Goal: Task Accomplishment & Management: Manage account settings

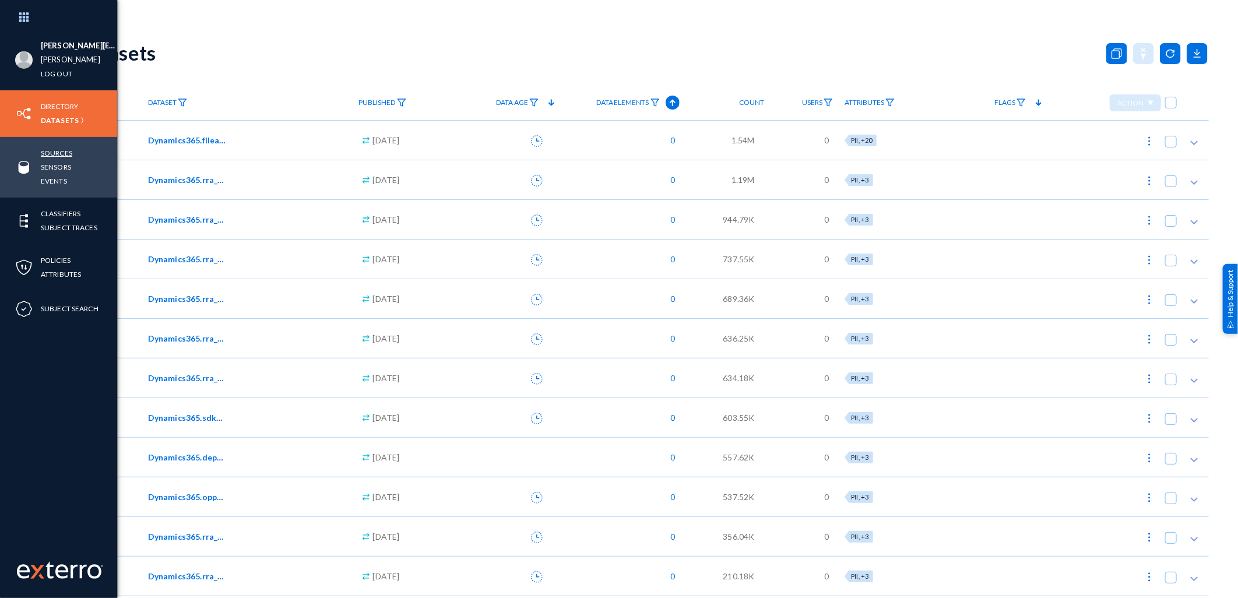
click at [53, 154] on link "Sources" at bounding box center [56, 152] width 31 height 13
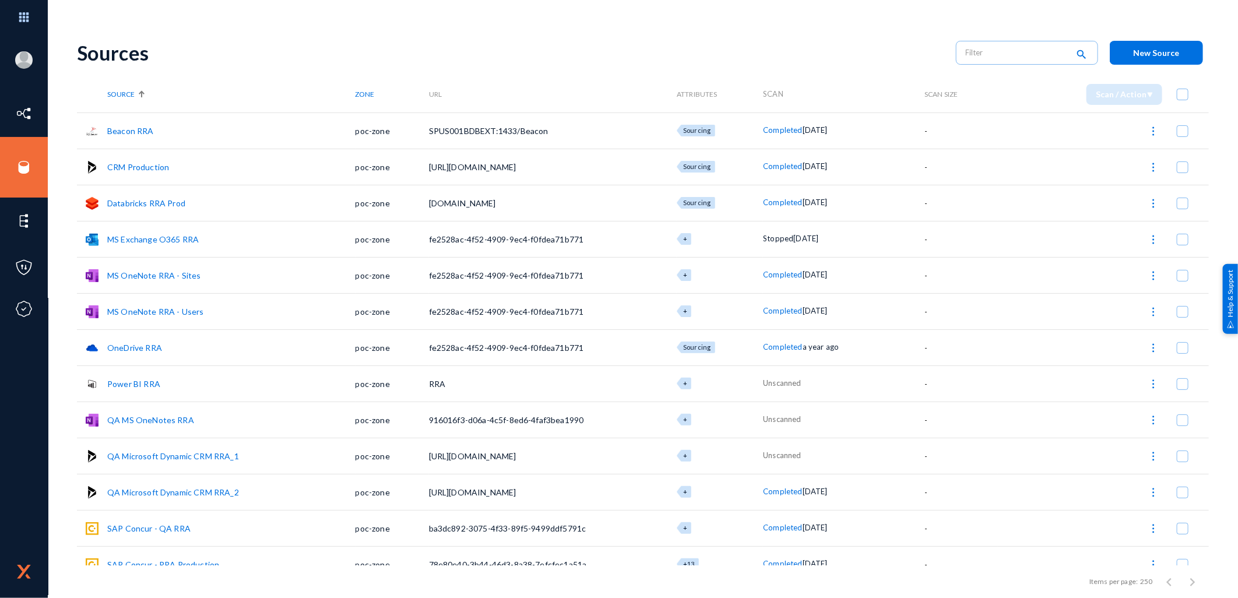
click at [143, 200] on link "Databricks RRA Prod" at bounding box center [146, 203] width 78 height 10
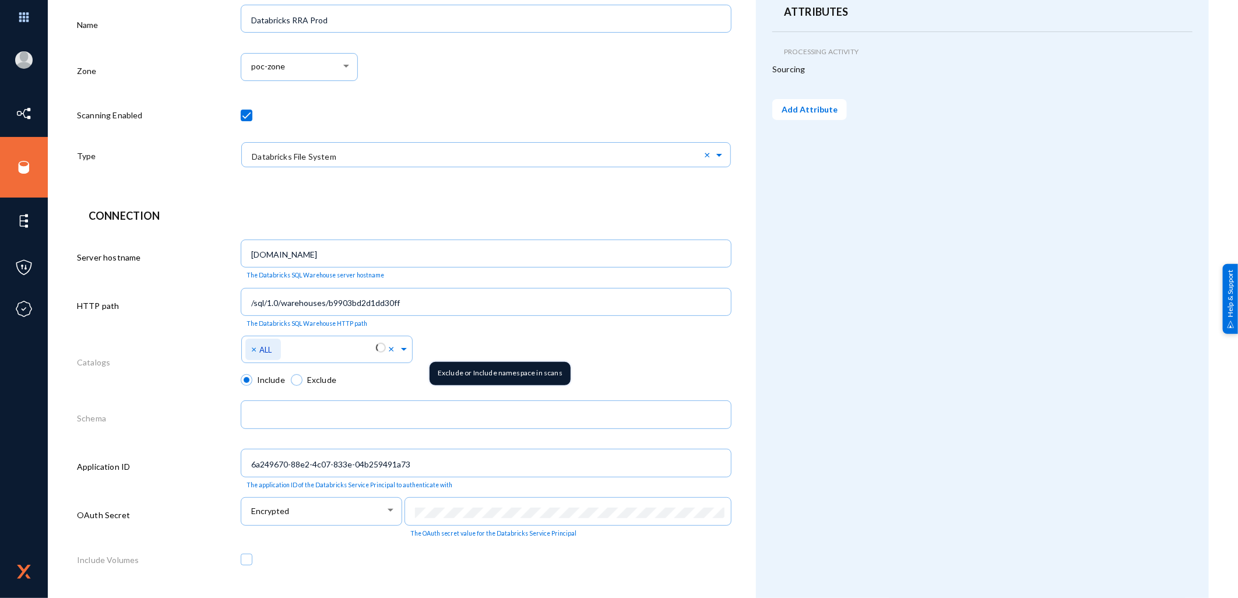
scroll to position [213, 0]
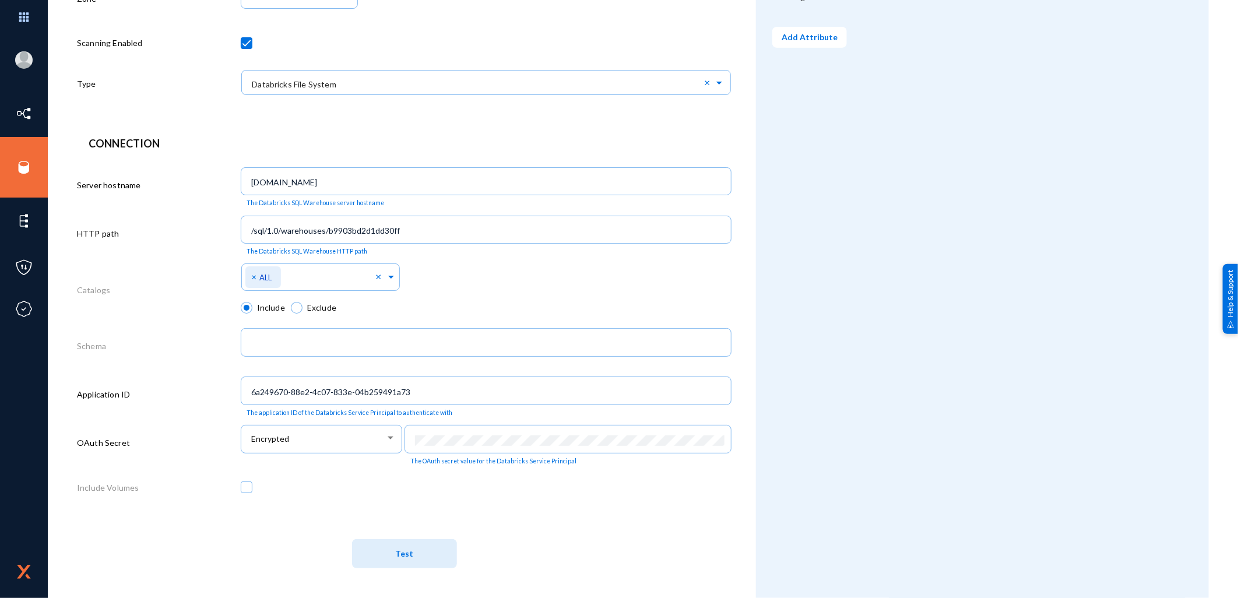
click at [410, 555] on span "Test" at bounding box center [404, 554] width 18 height 10
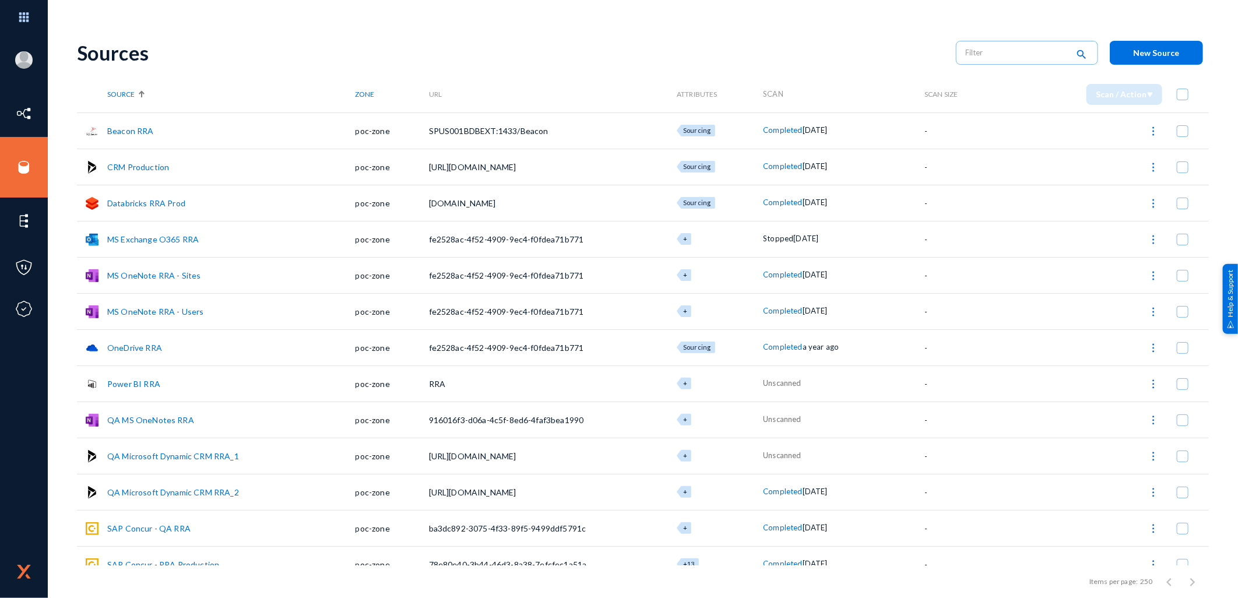
click at [141, 203] on link "Databricks RRA Prod" at bounding box center [146, 203] width 78 height 10
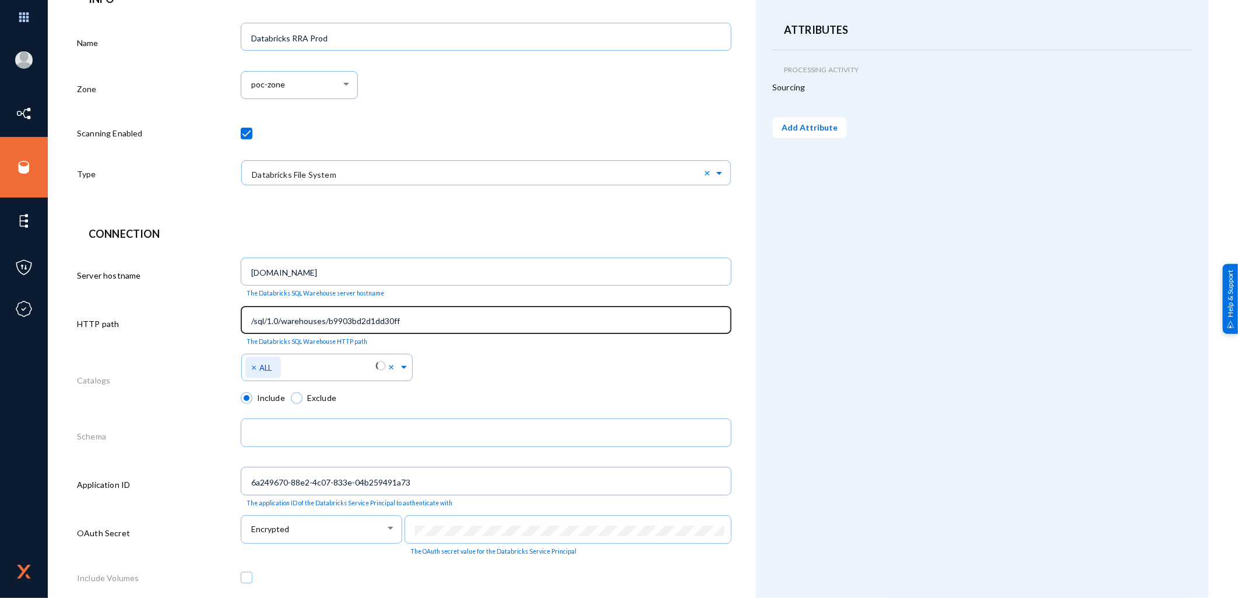
scroll to position [213, 0]
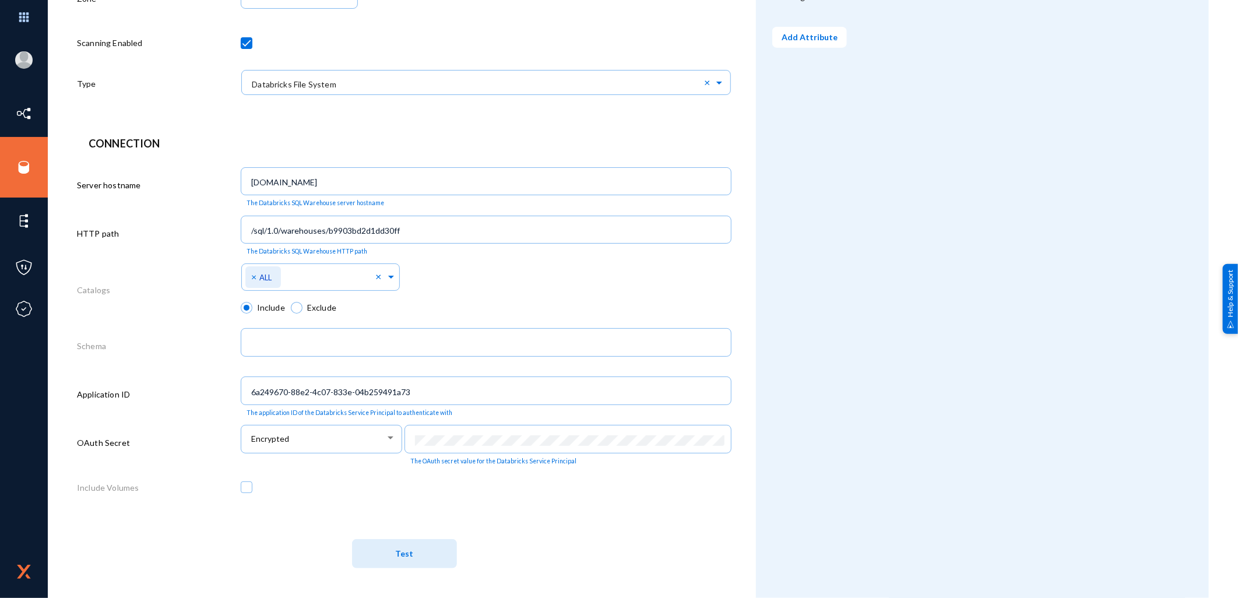
click at [409, 554] on span "Test" at bounding box center [404, 554] width 18 height 10
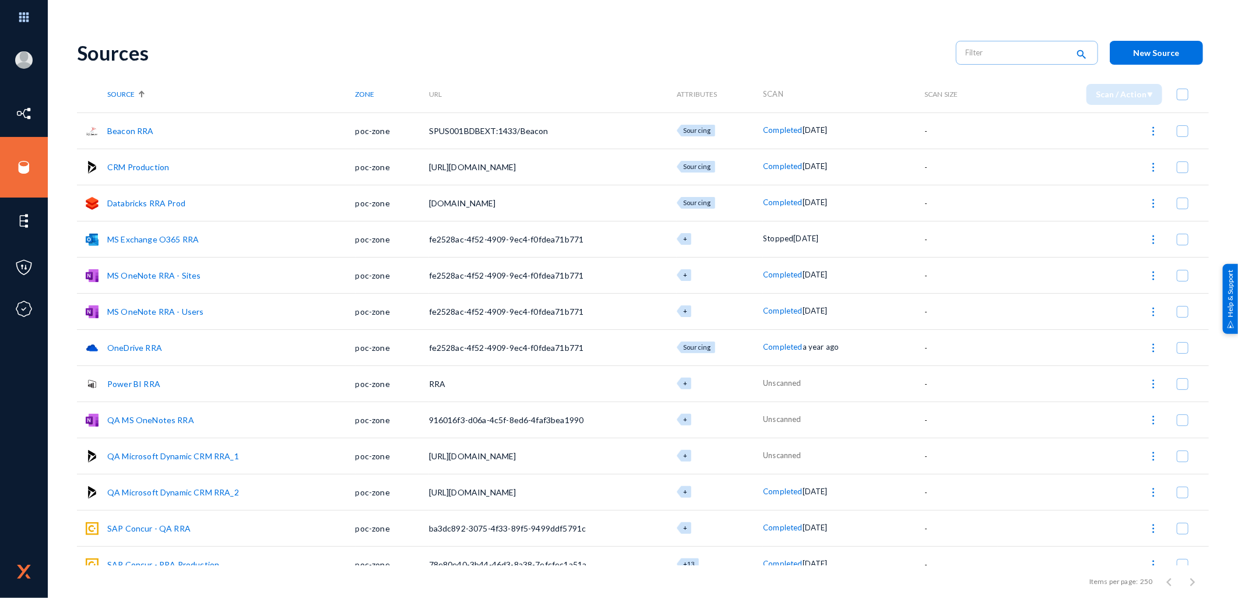
click at [161, 198] on link "Databricks RRA Prod" at bounding box center [146, 203] width 78 height 10
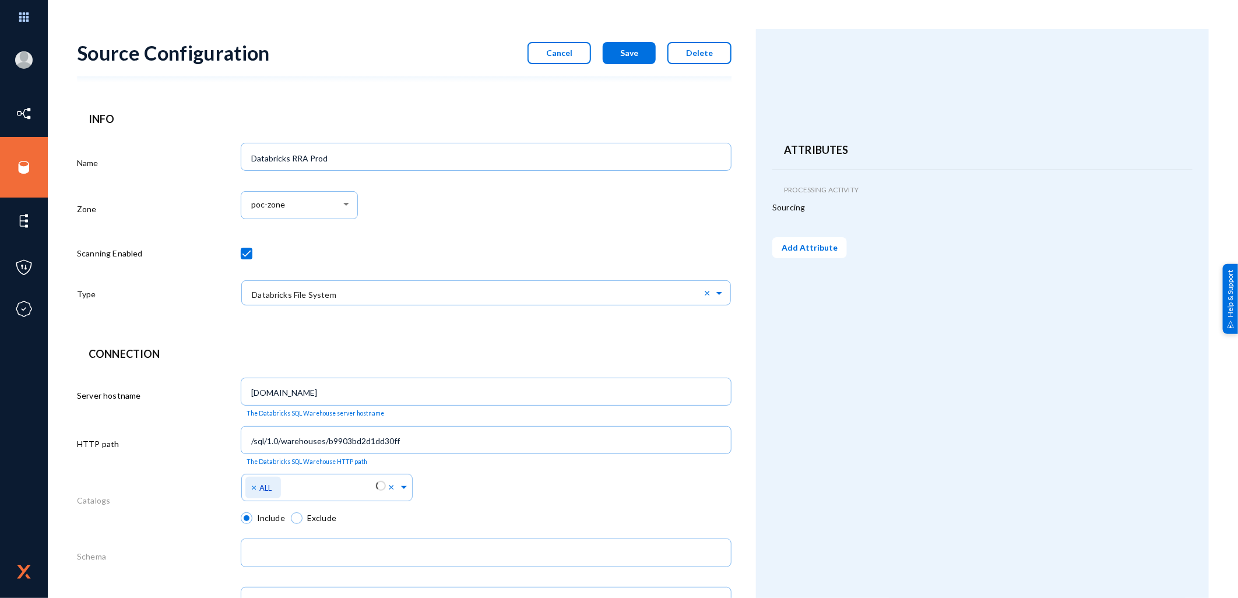
scroll to position [213, 0]
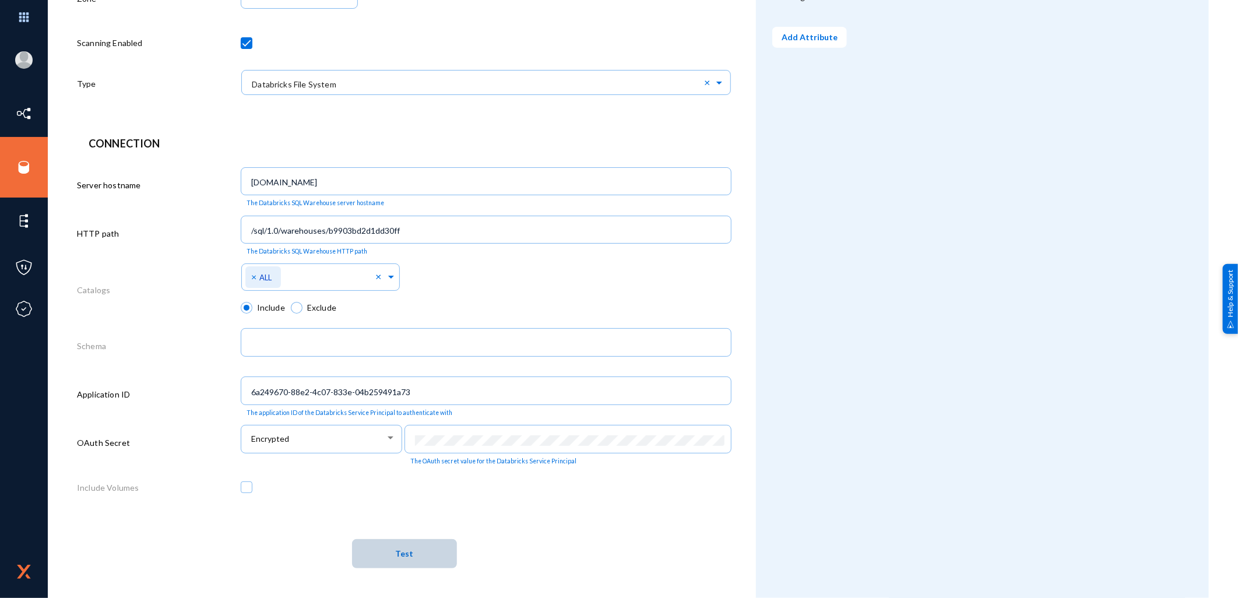
click at [412, 554] on button "Test" at bounding box center [404, 553] width 105 height 29
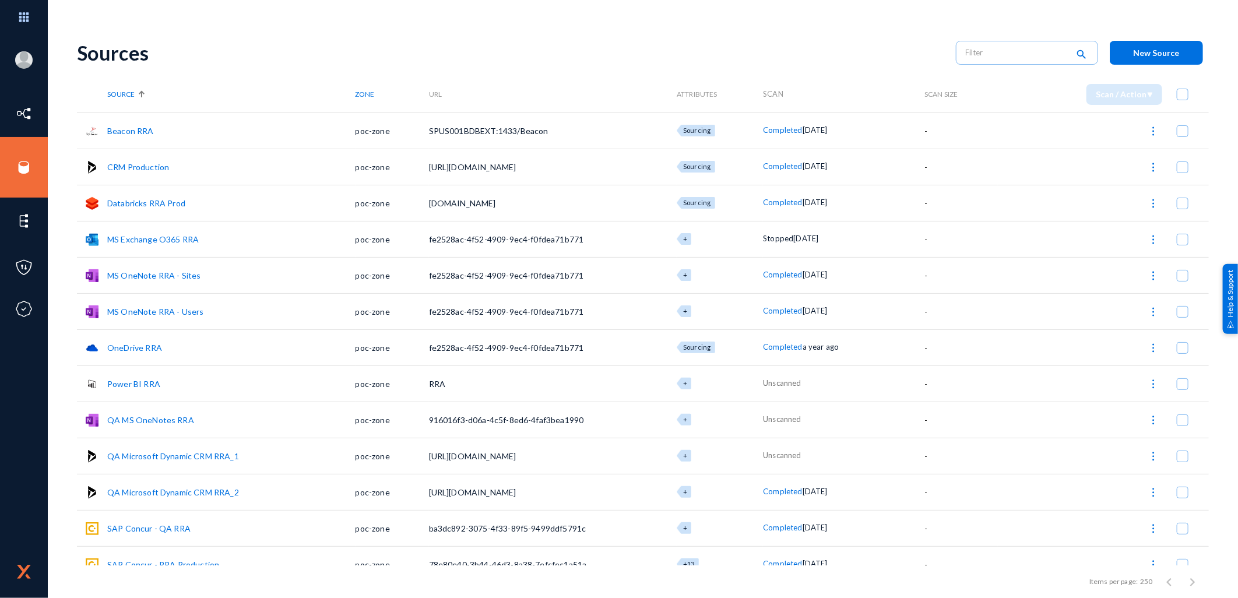
click at [170, 199] on link "Databricks RRA Prod" at bounding box center [146, 203] width 78 height 10
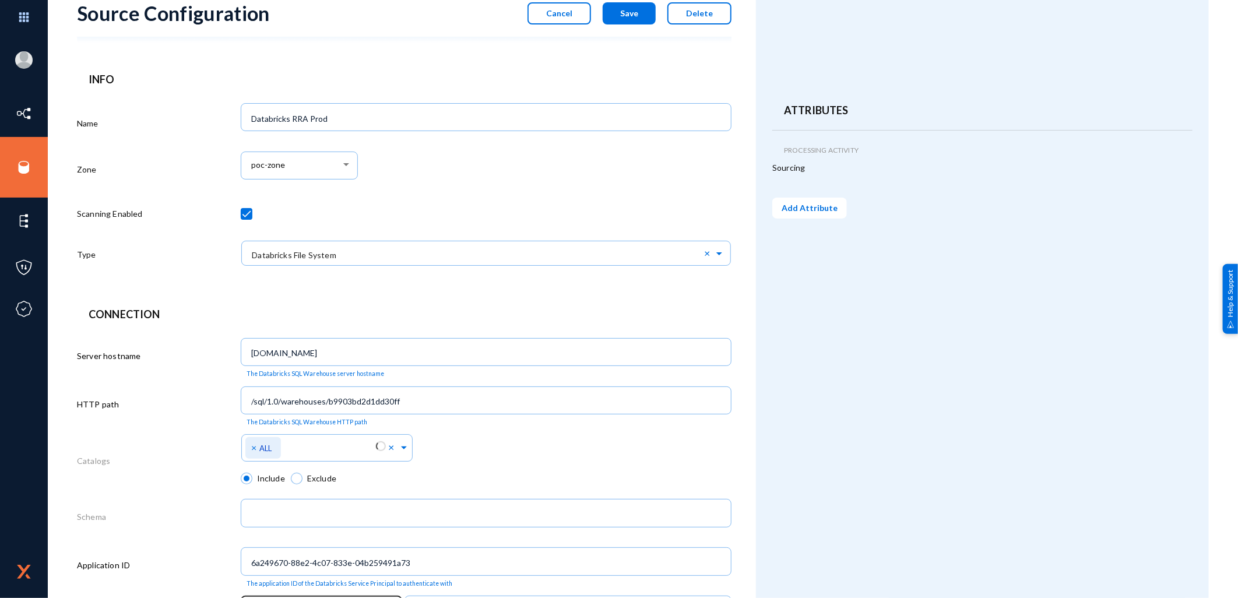
scroll to position [213, 0]
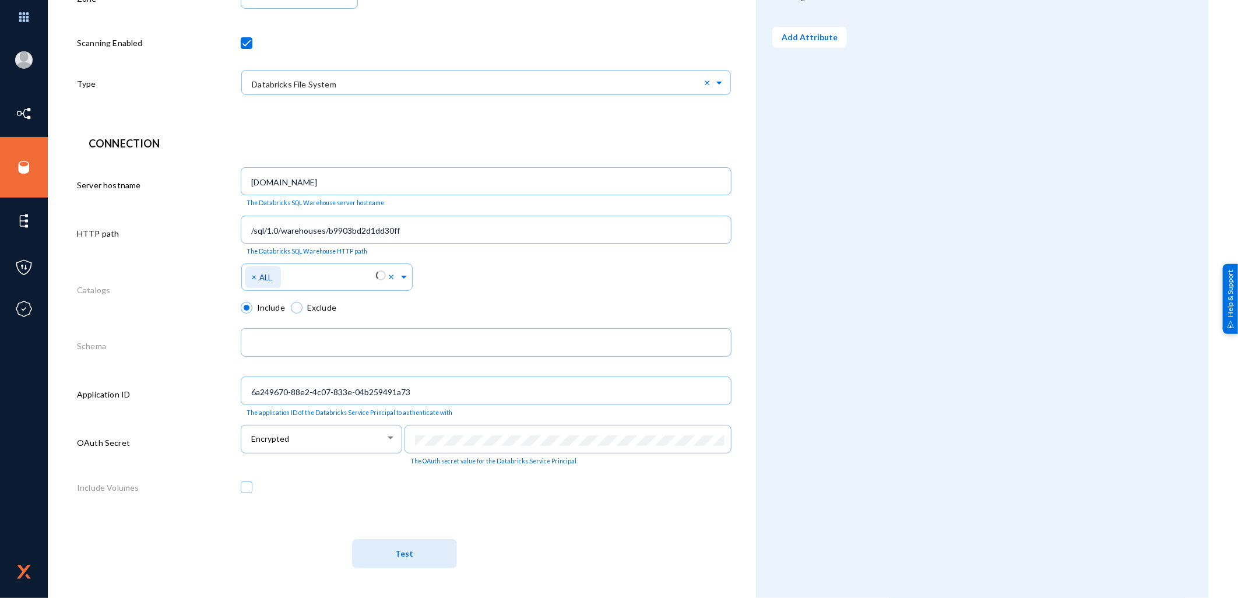
click at [408, 559] on span "Test" at bounding box center [404, 554] width 18 height 22
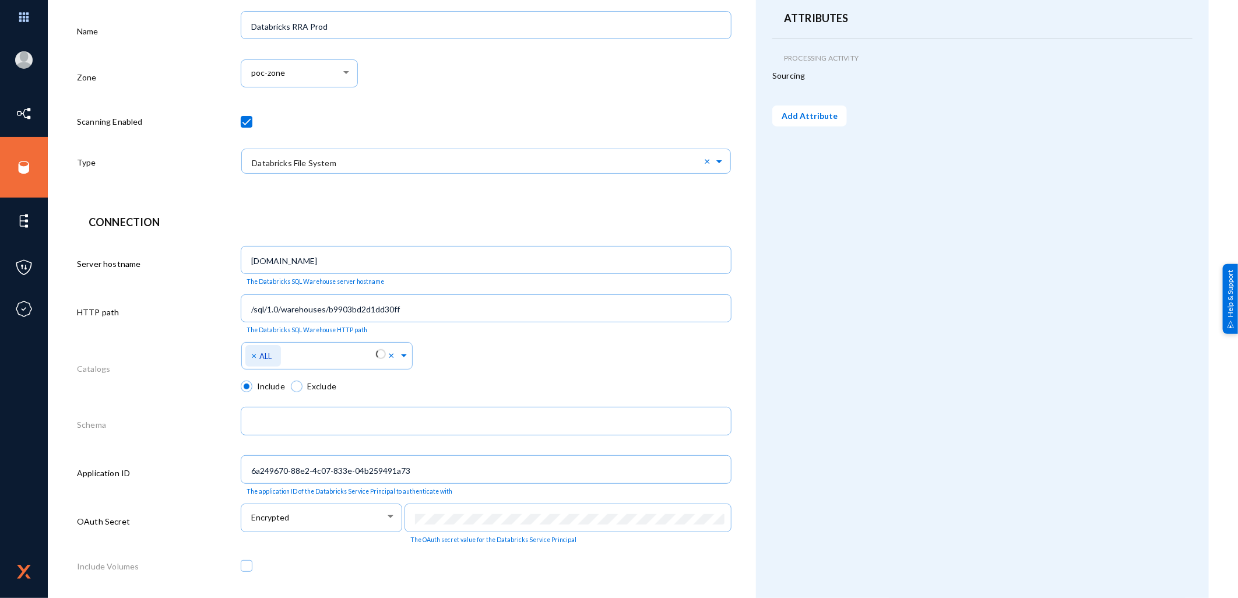
scroll to position [213, 0]
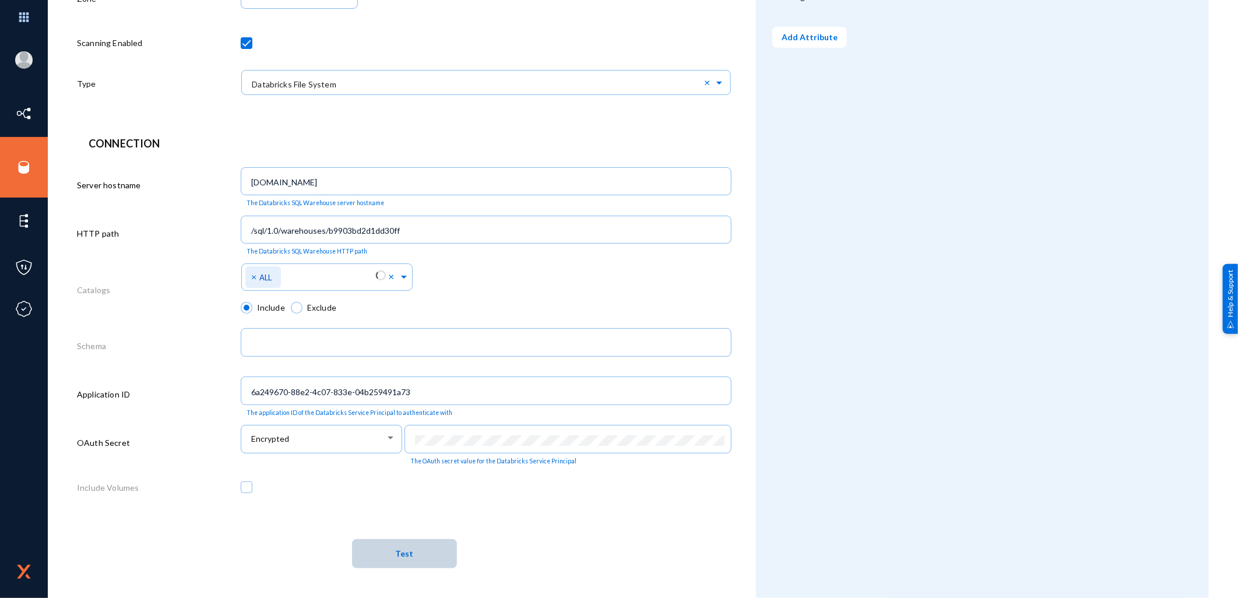
click at [422, 556] on button "Test" at bounding box center [404, 553] width 105 height 29
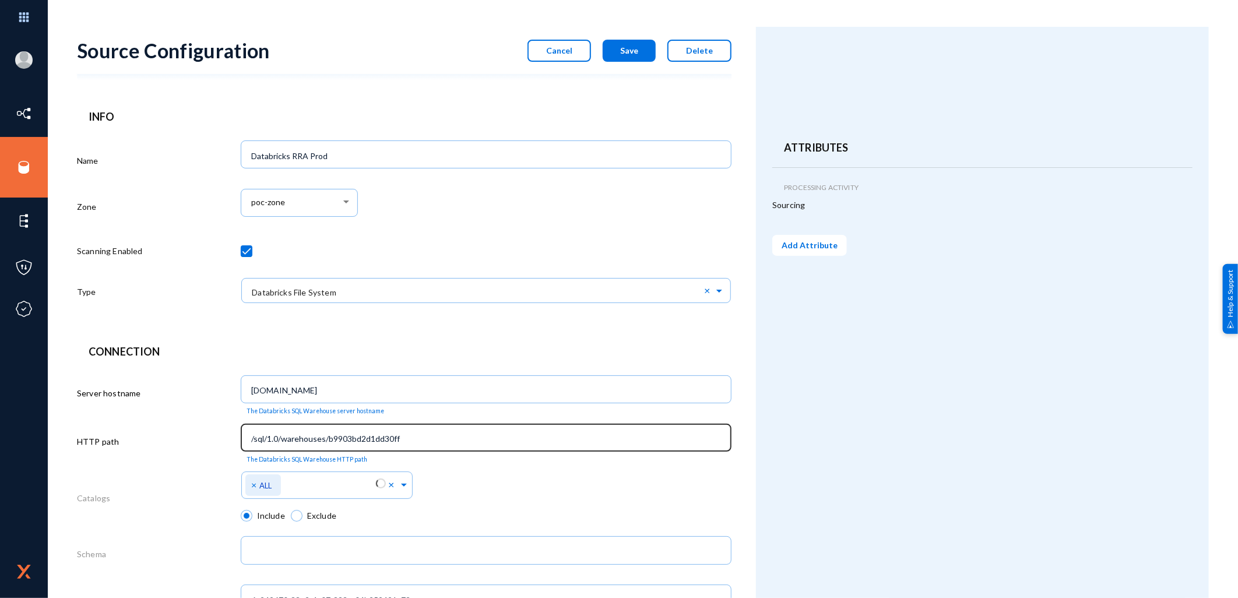
scroll to position [0, 0]
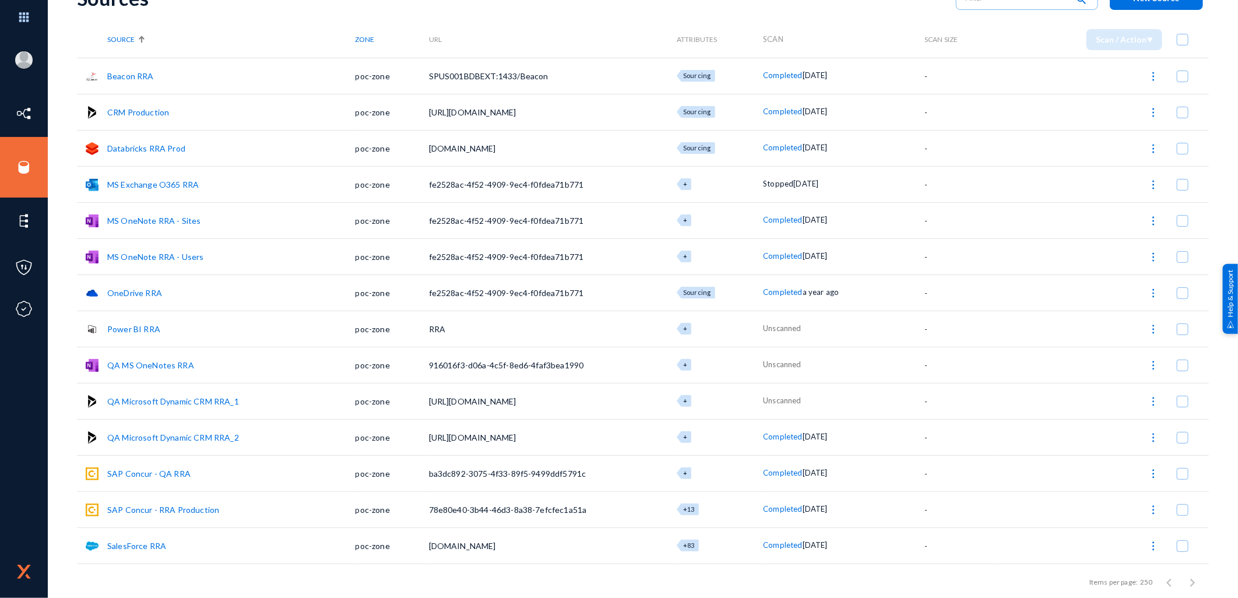
scroll to position [125, 0]
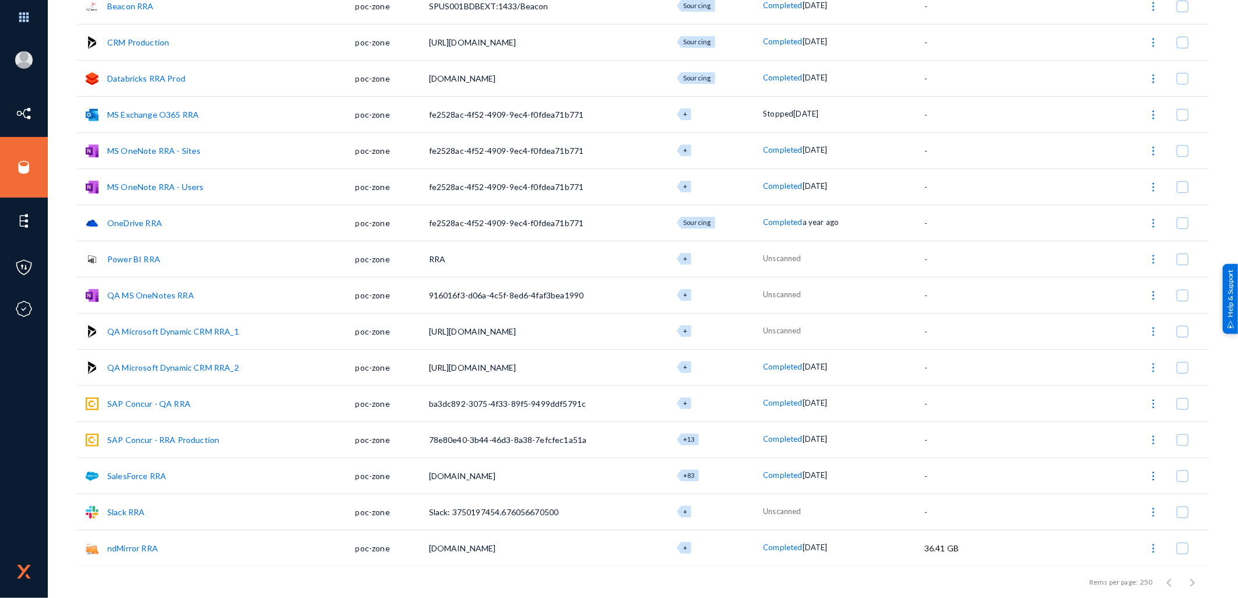
click at [184, 439] on link "SAP Concur - RRA Production" at bounding box center [163, 440] width 112 height 10
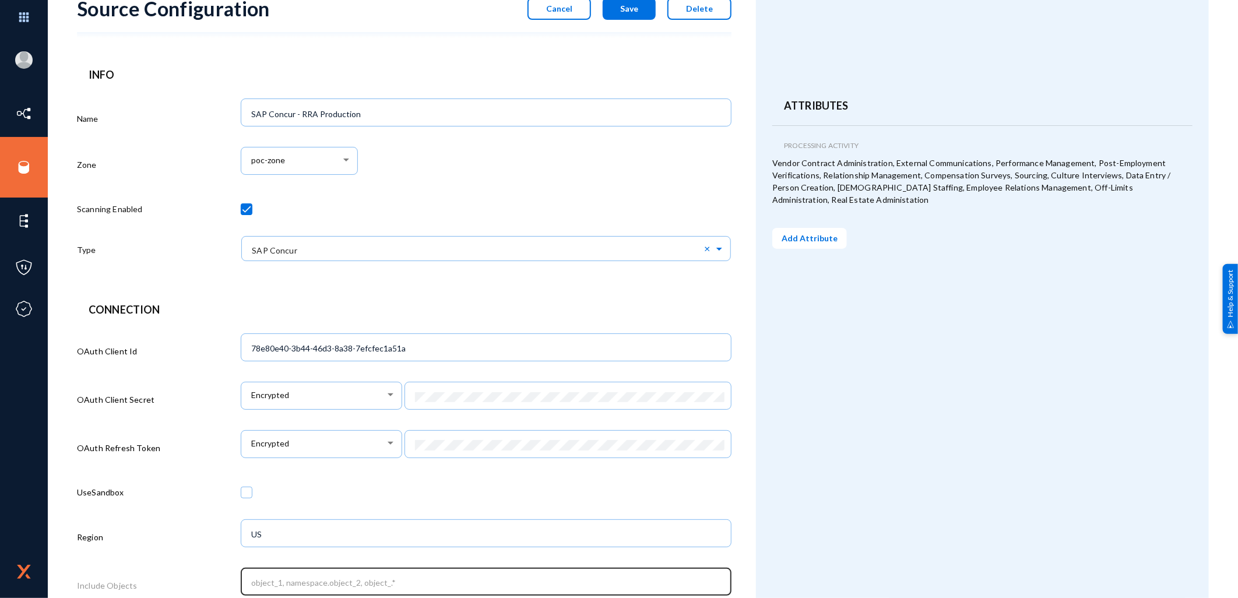
scroll to position [226, 0]
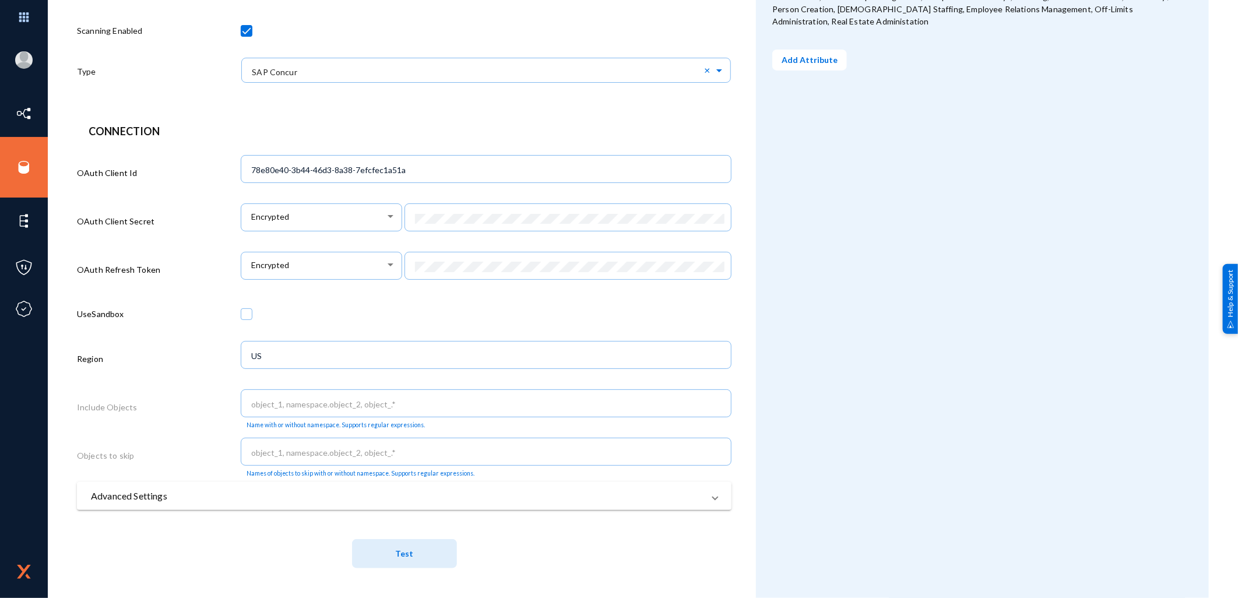
click at [389, 549] on button "Test" at bounding box center [404, 553] width 105 height 29
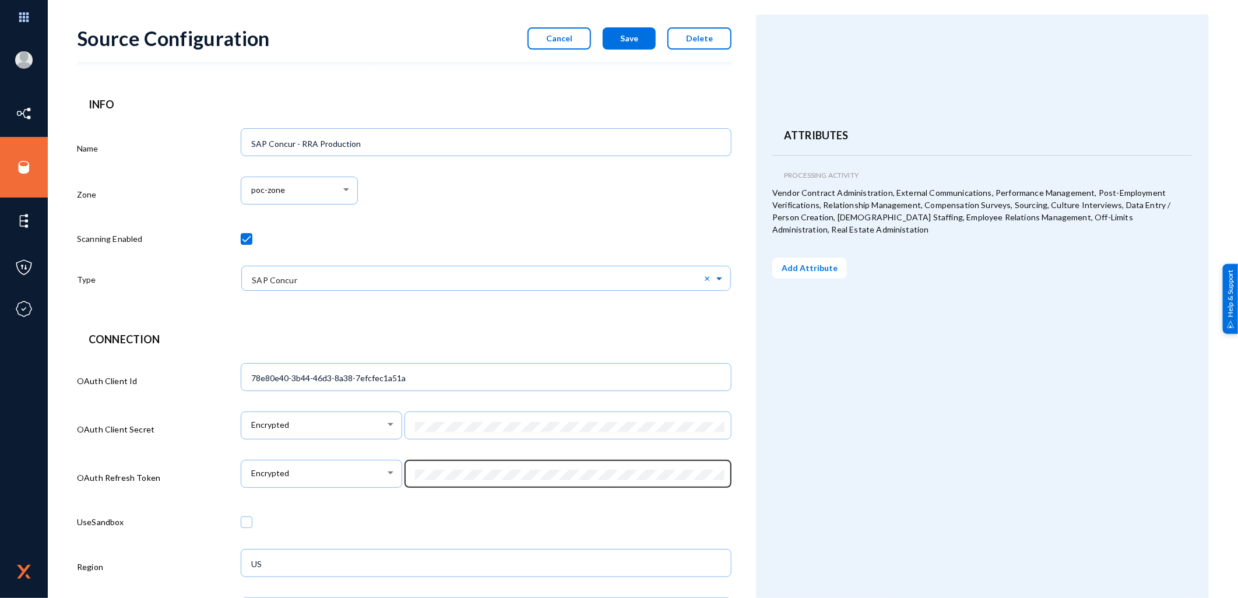
scroll to position [0, 0]
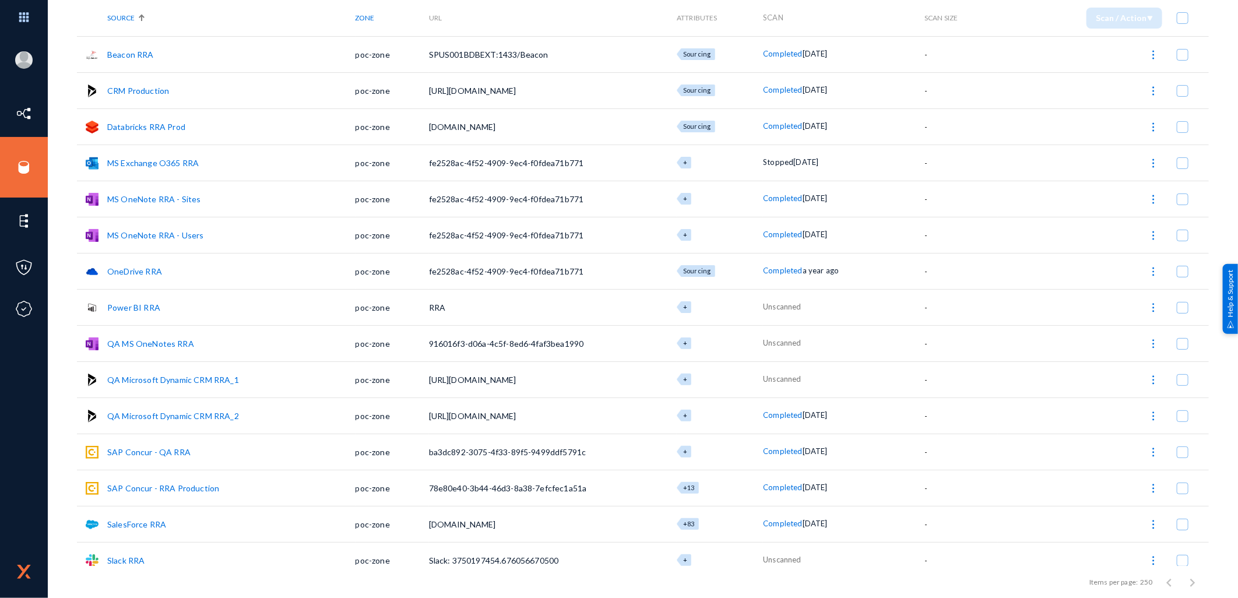
scroll to position [125, 0]
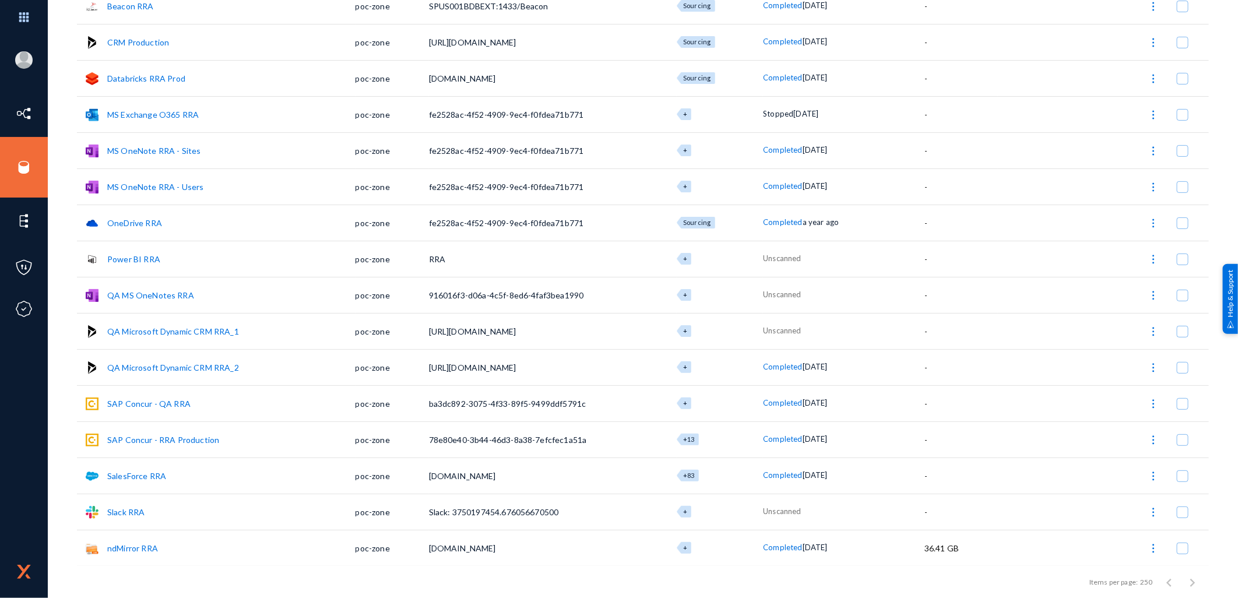
click at [154, 474] on link "SalesForce RRA" at bounding box center [136, 476] width 59 height 10
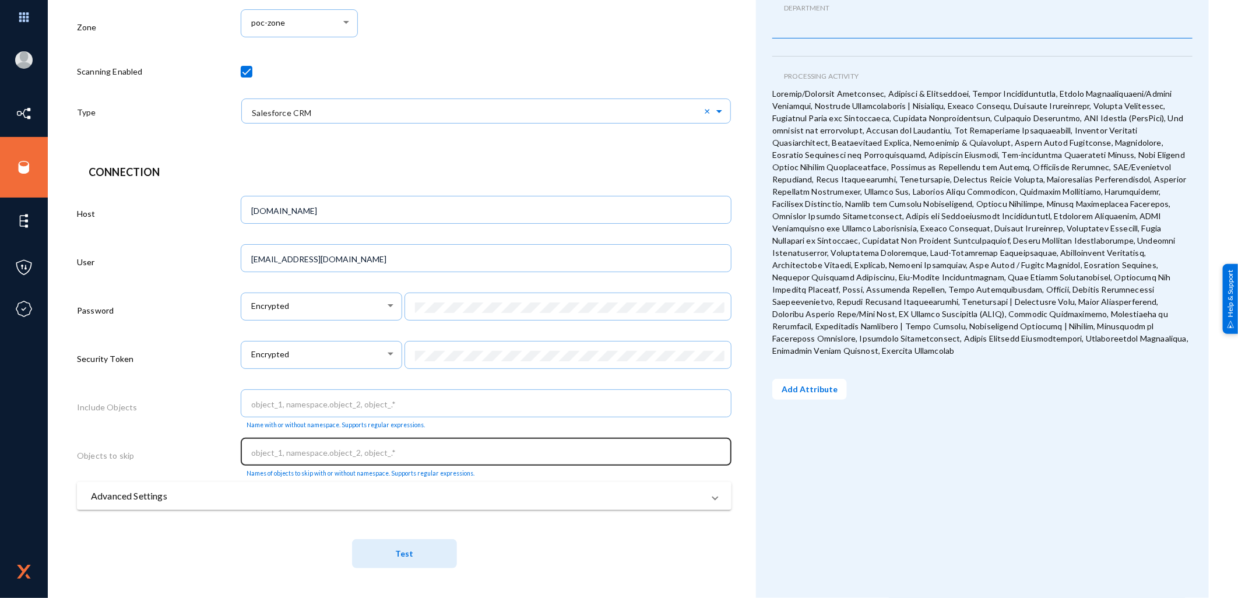
scroll to position [185, 0]
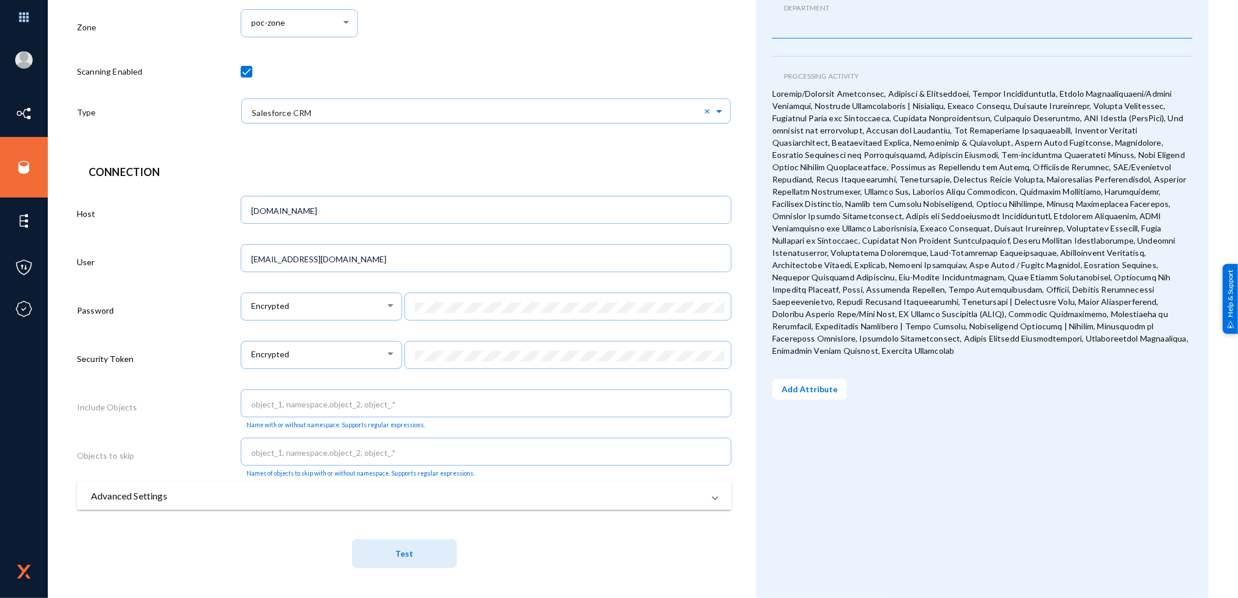
click at [412, 550] on button "Test" at bounding box center [404, 553] width 105 height 29
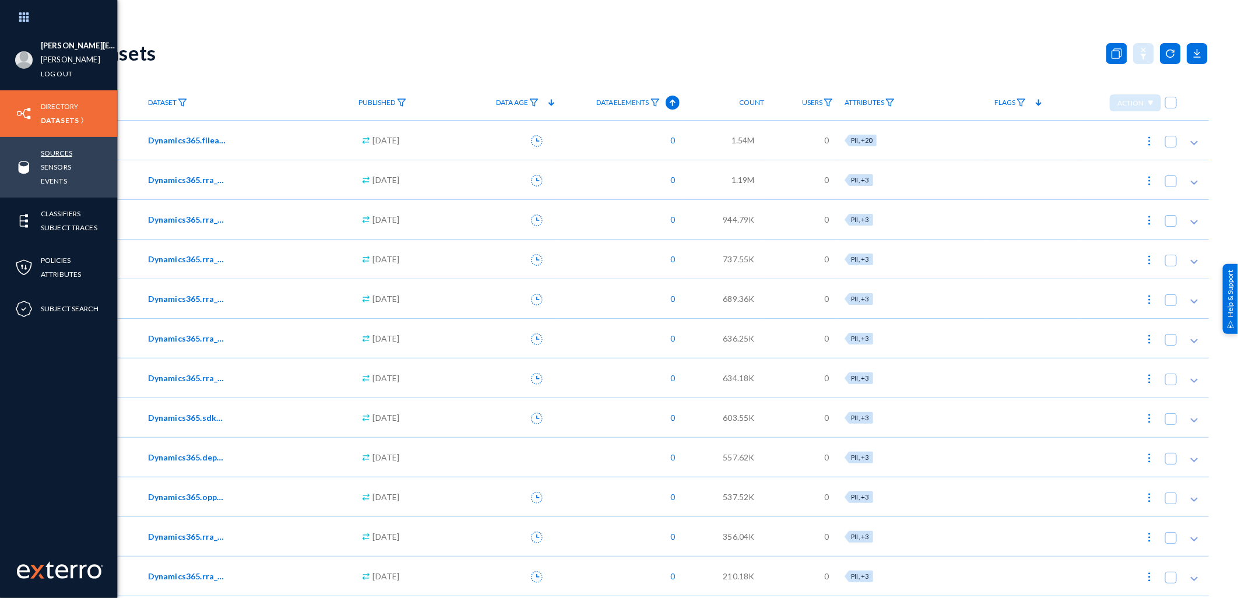
click at [64, 149] on link "Sources" at bounding box center [56, 152] width 31 height 13
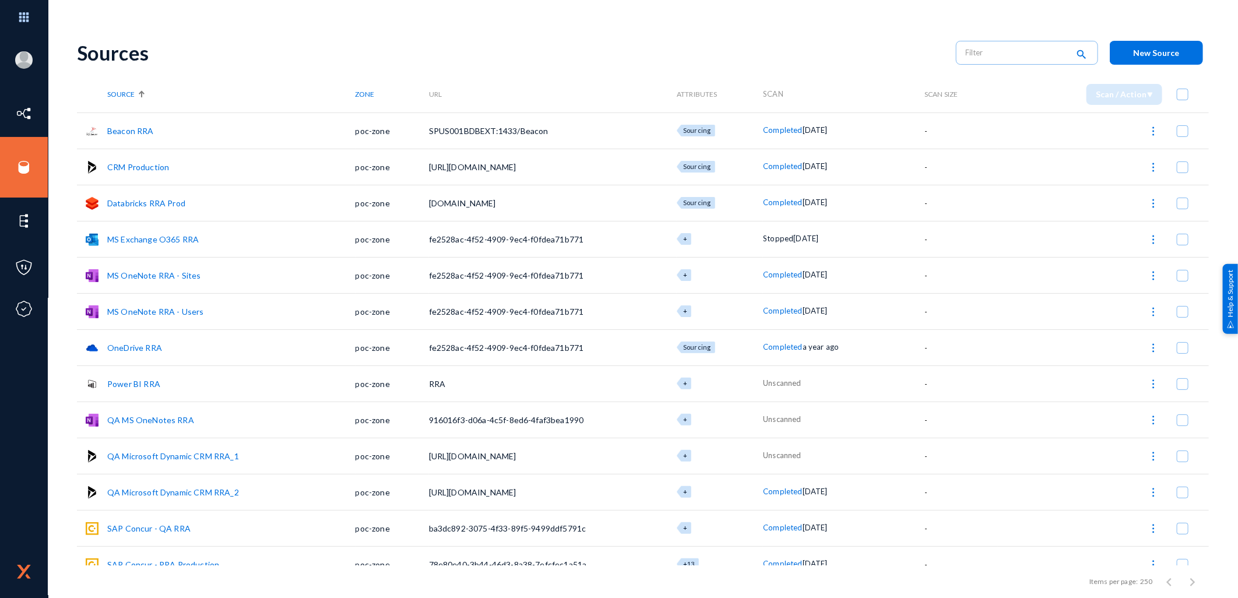
scroll to position [125, 0]
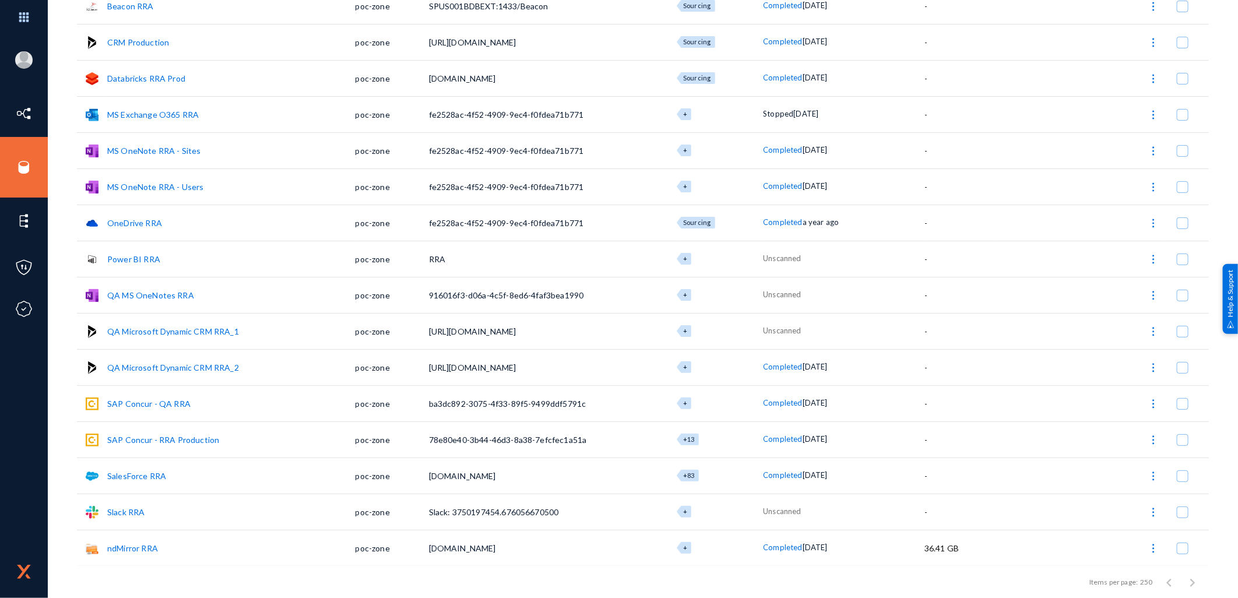
click at [150, 474] on link "SalesForce RRA" at bounding box center [136, 476] width 59 height 10
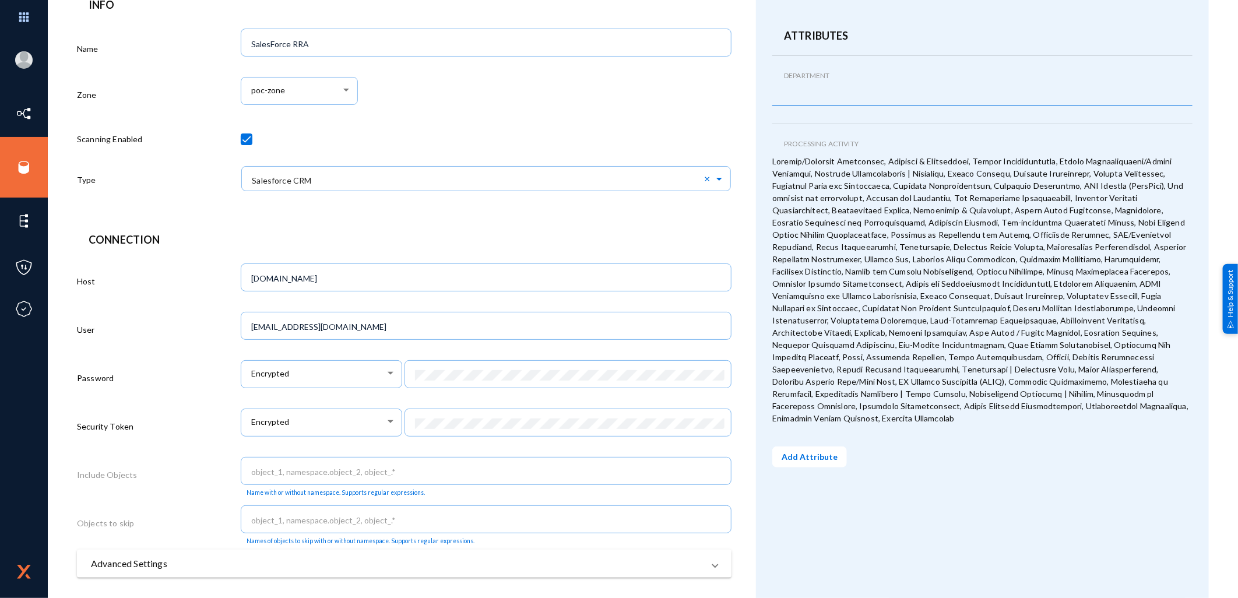
scroll to position [185, 0]
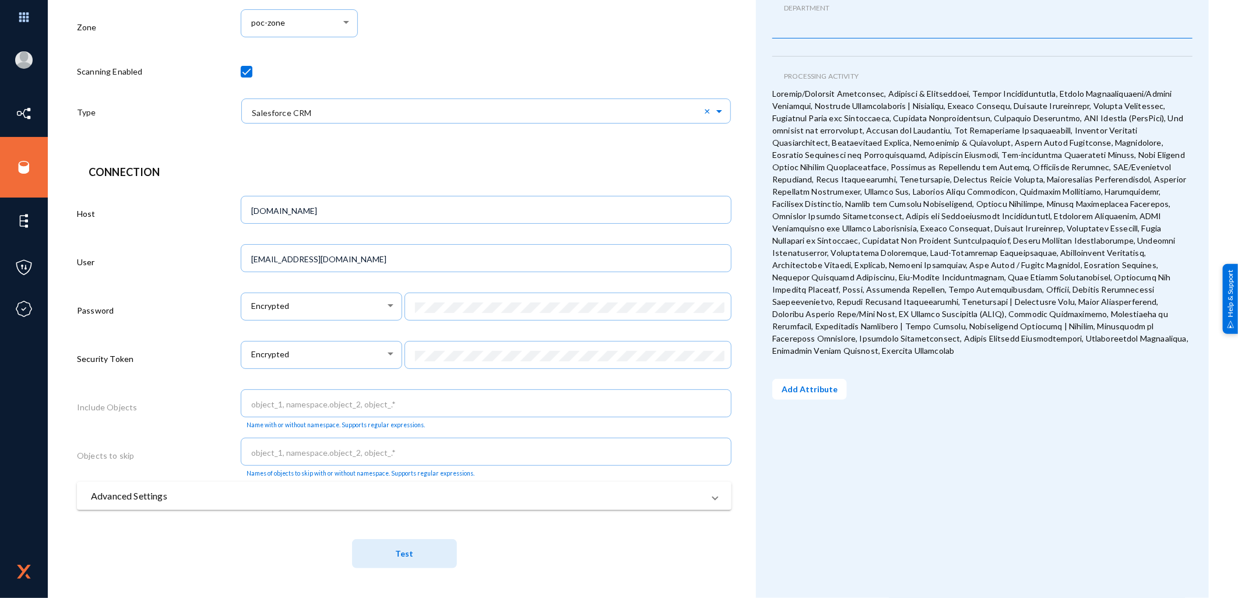
click at [395, 549] on span "Test" at bounding box center [404, 553] width 18 height 10
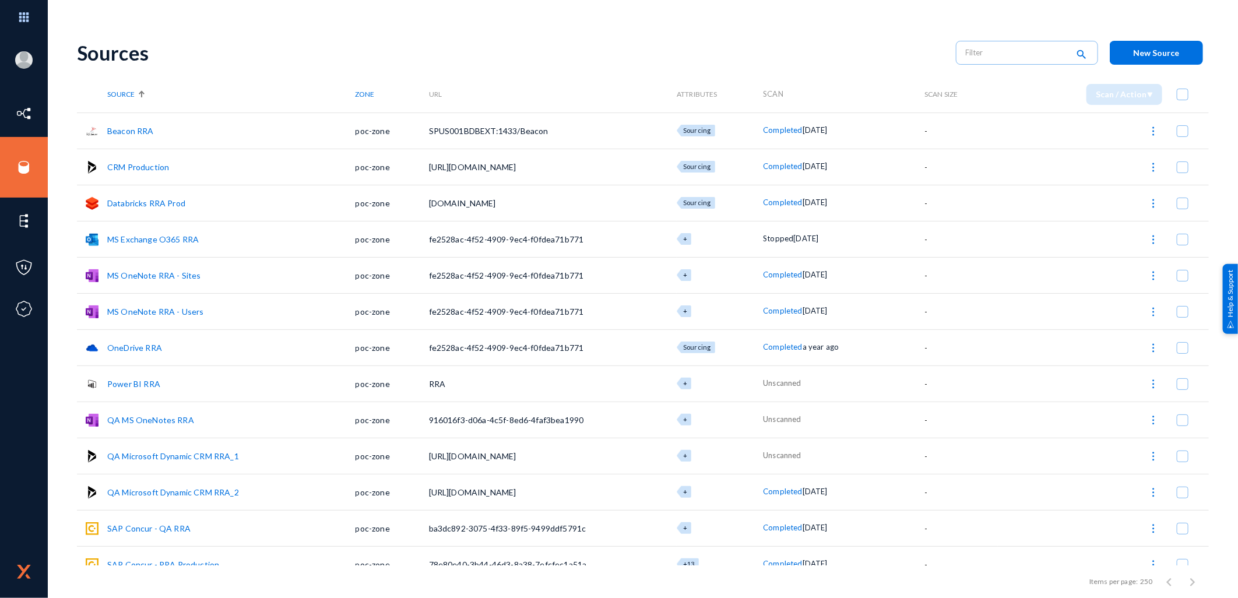
click at [150, 164] on link "CRM Production" at bounding box center [138, 167] width 62 height 10
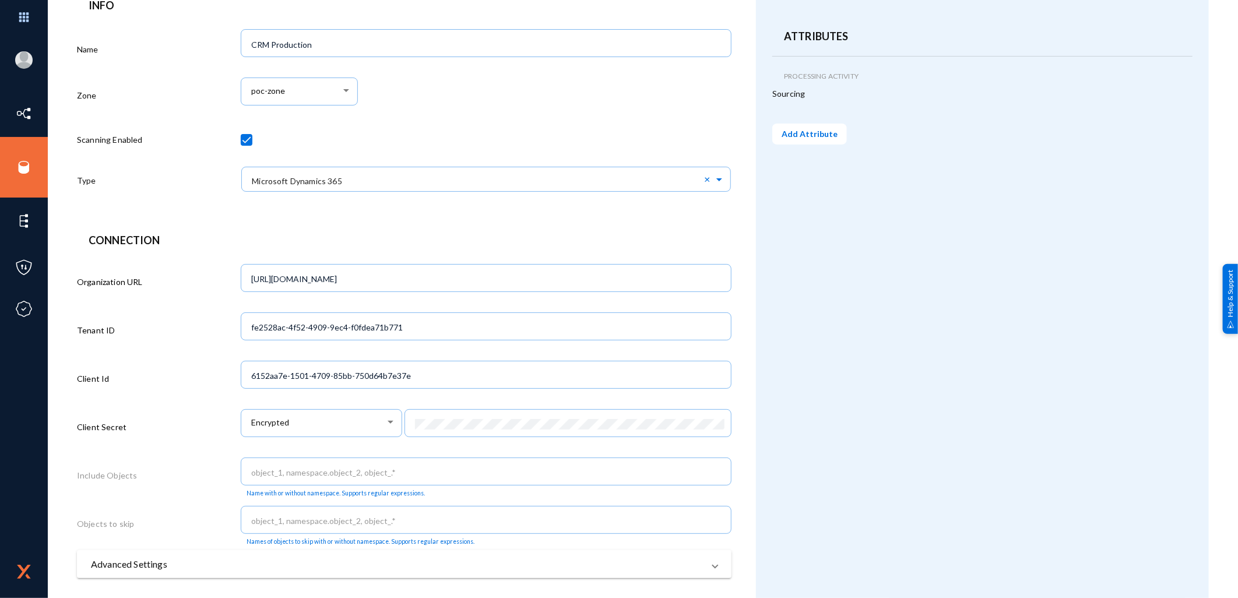
scroll to position [185, 0]
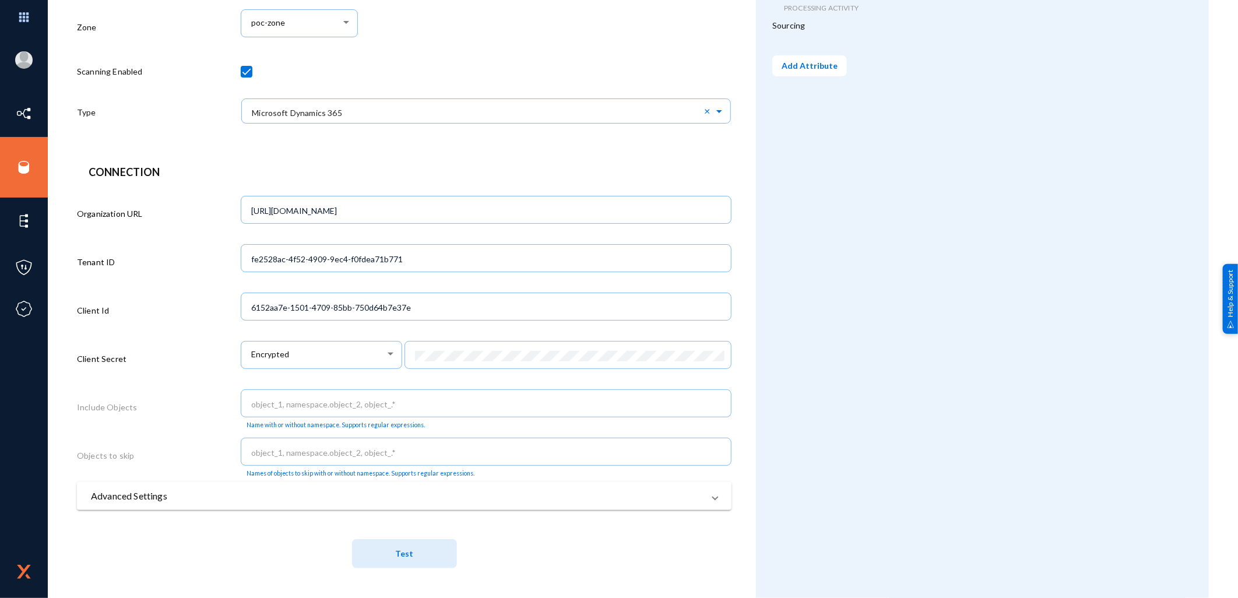
click at [410, 555] on span "Test" at bounding box center [404, 553] width 18 height 10
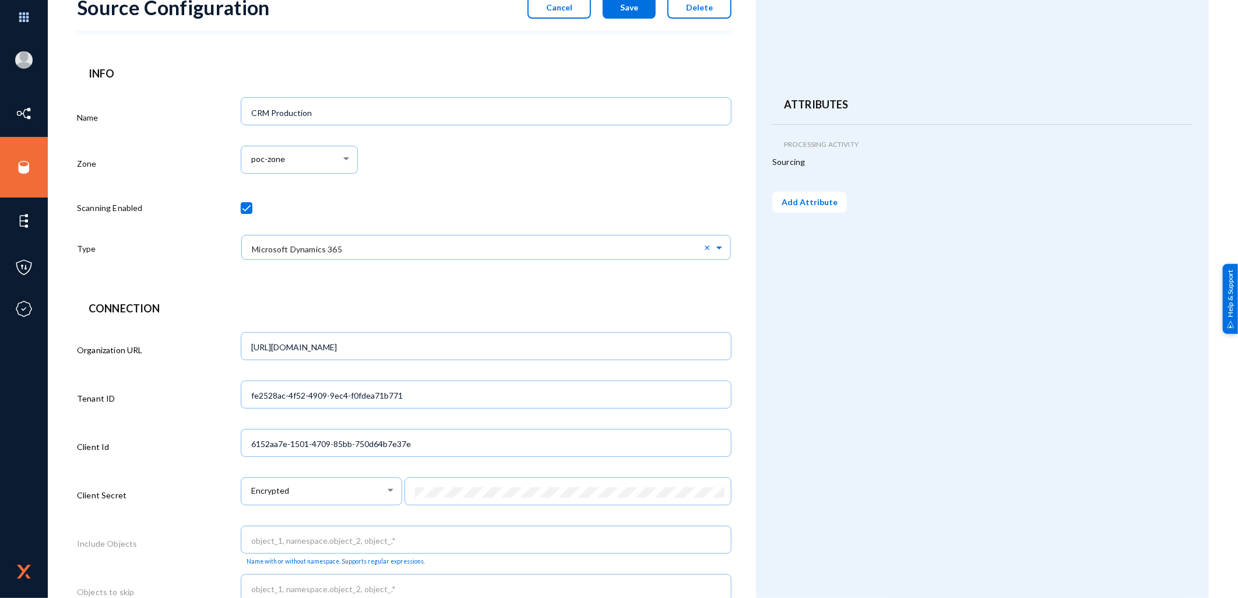
scroll to position [0, 0]
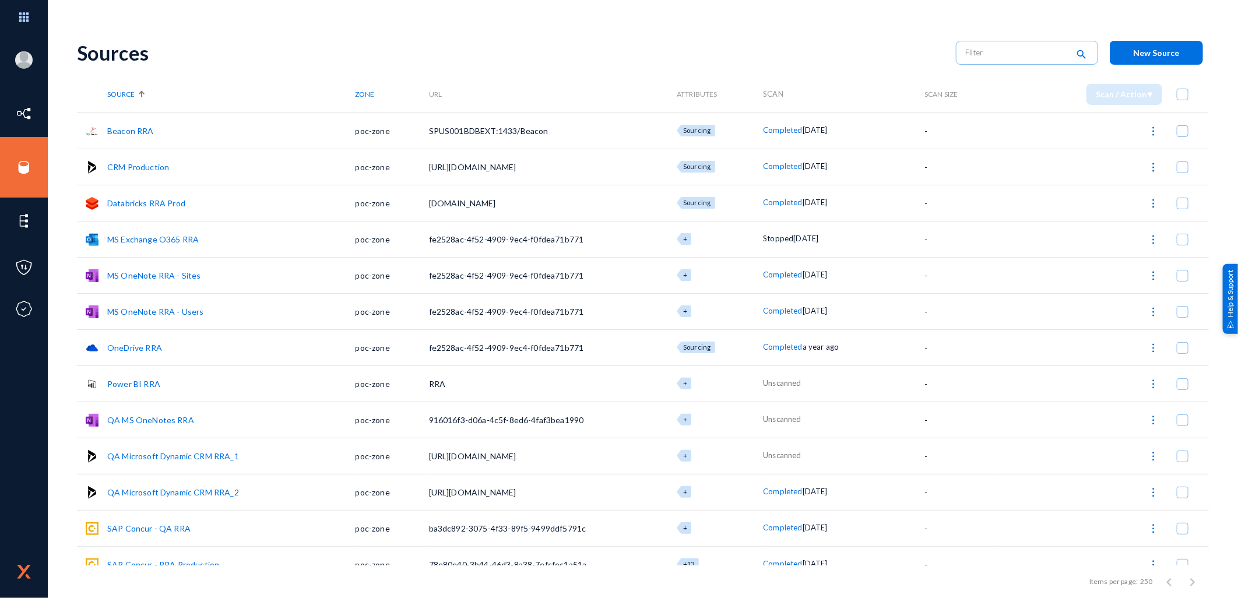
click at [147, 167] on link "CRM Production" at bounding box center [138, 167] width 62 height 10
click at [149, 203] on link "Databricks RRA Prod" at bounding box center [146, 203] width 78 height 10
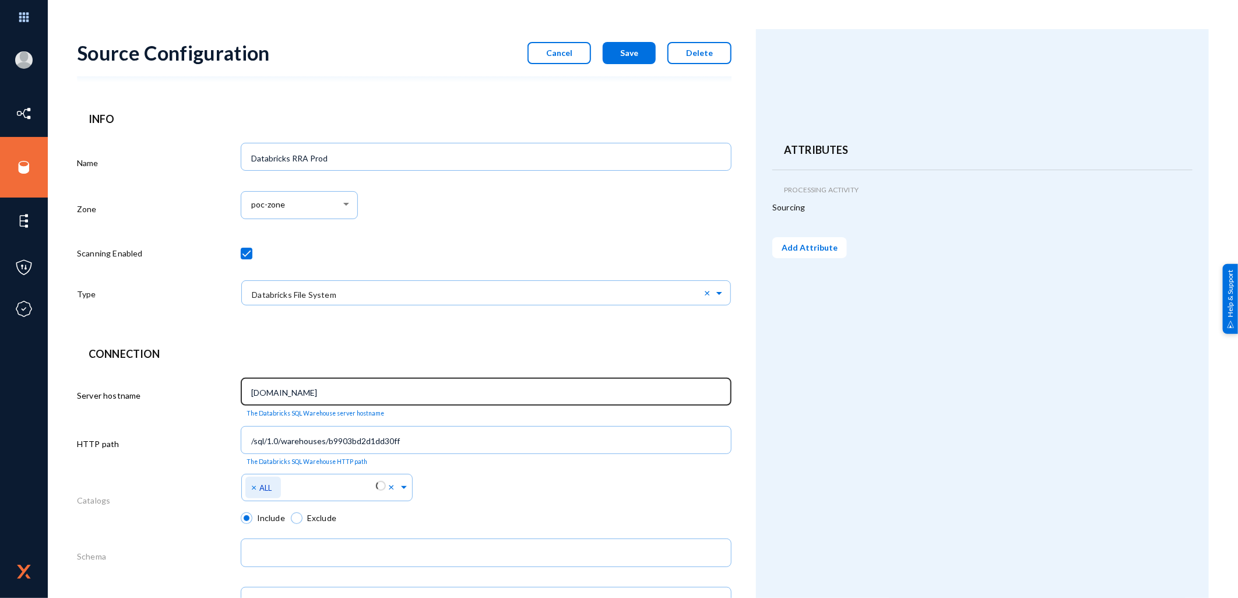
scroll to position [213, 0]
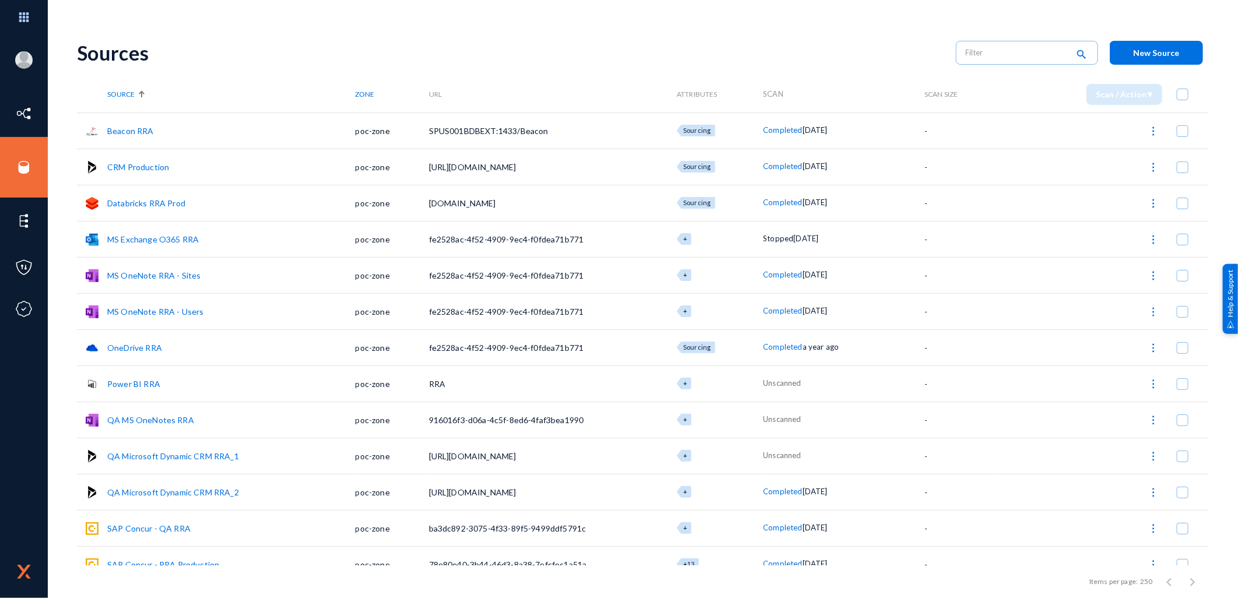
click at [157, 200] on link "Databricks RRA Prod" at bounding box center [146, 203] width 78 height 10
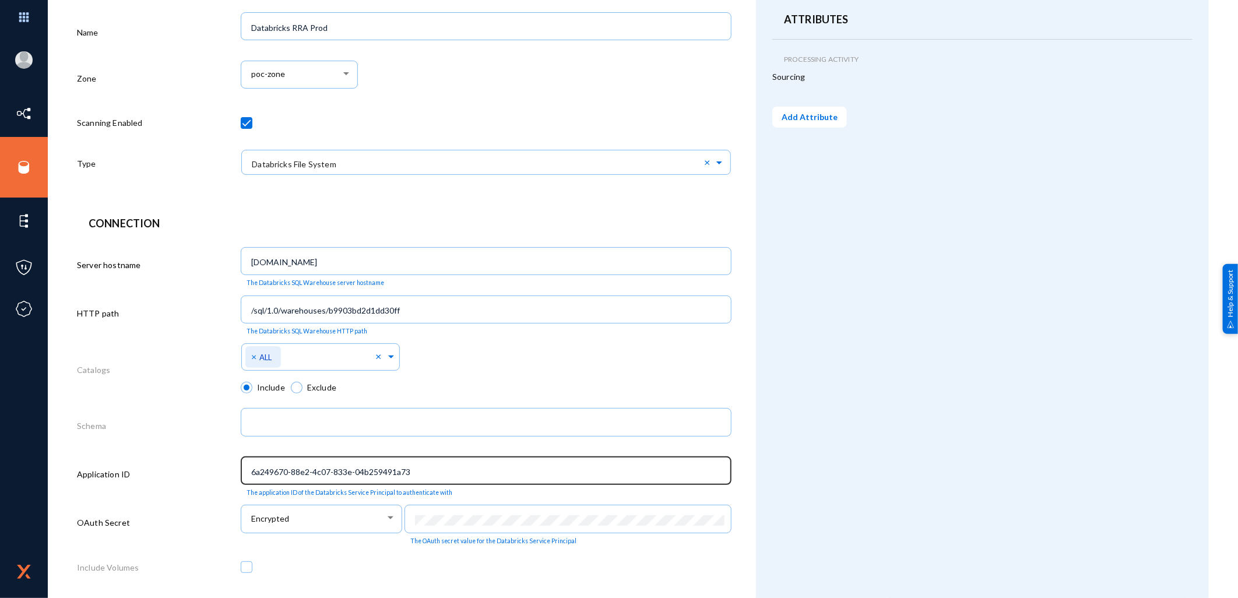
scroll to position [213, 0]
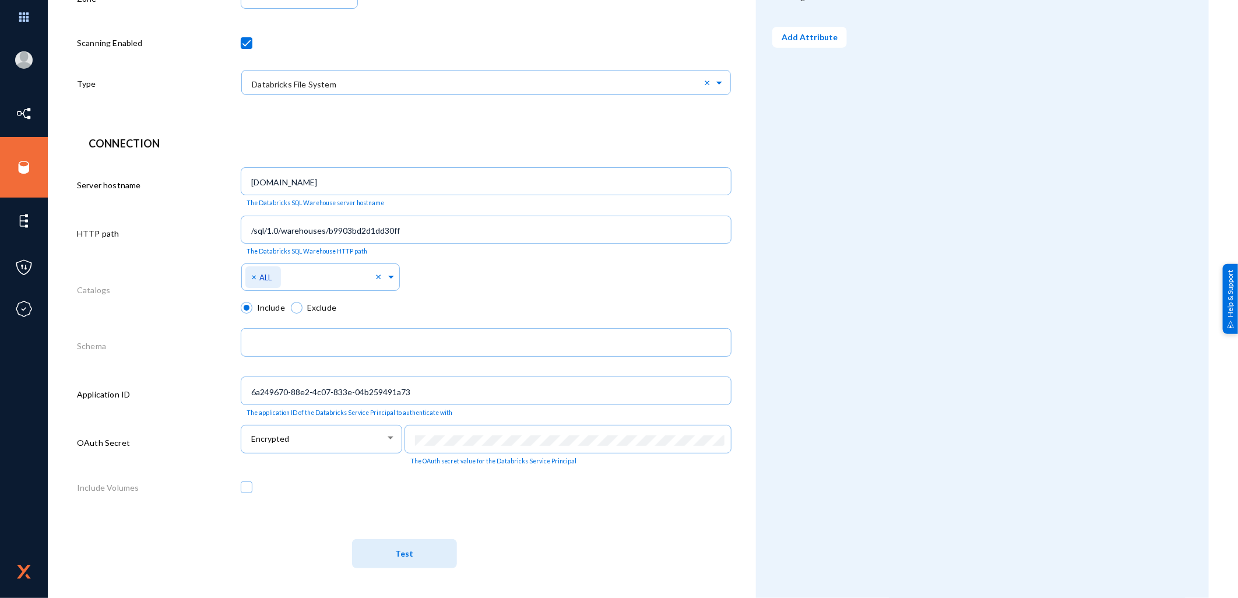
click at [420, 549] on button "Test" at bounding box center [404, 553] width 105 height 29
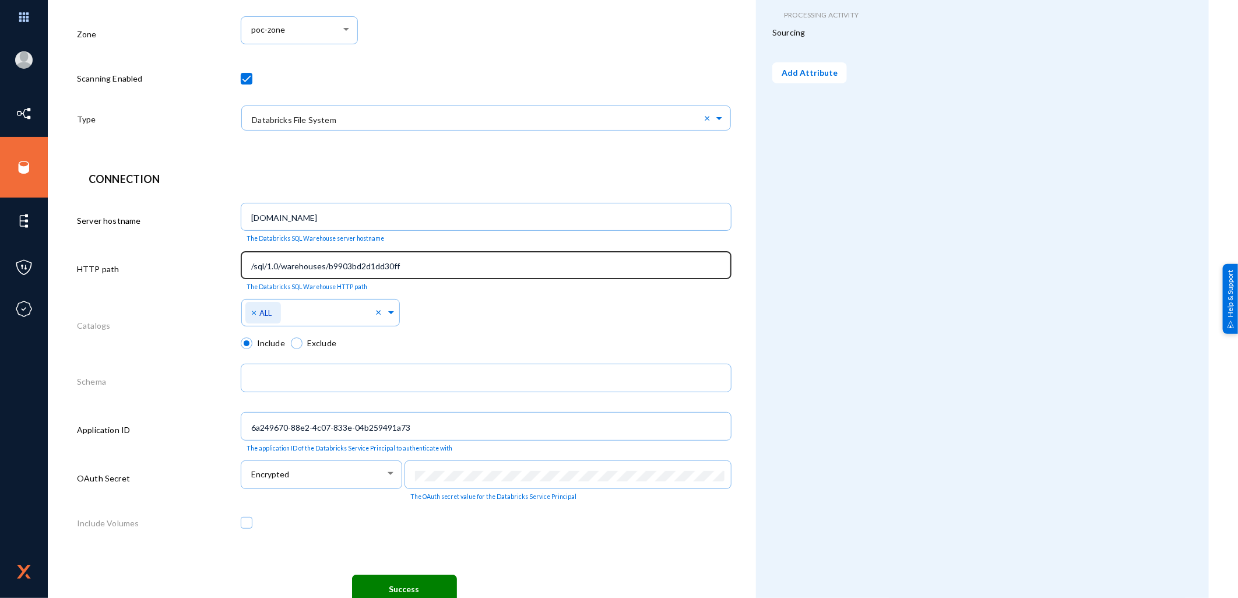
scroll to position [194, 0]
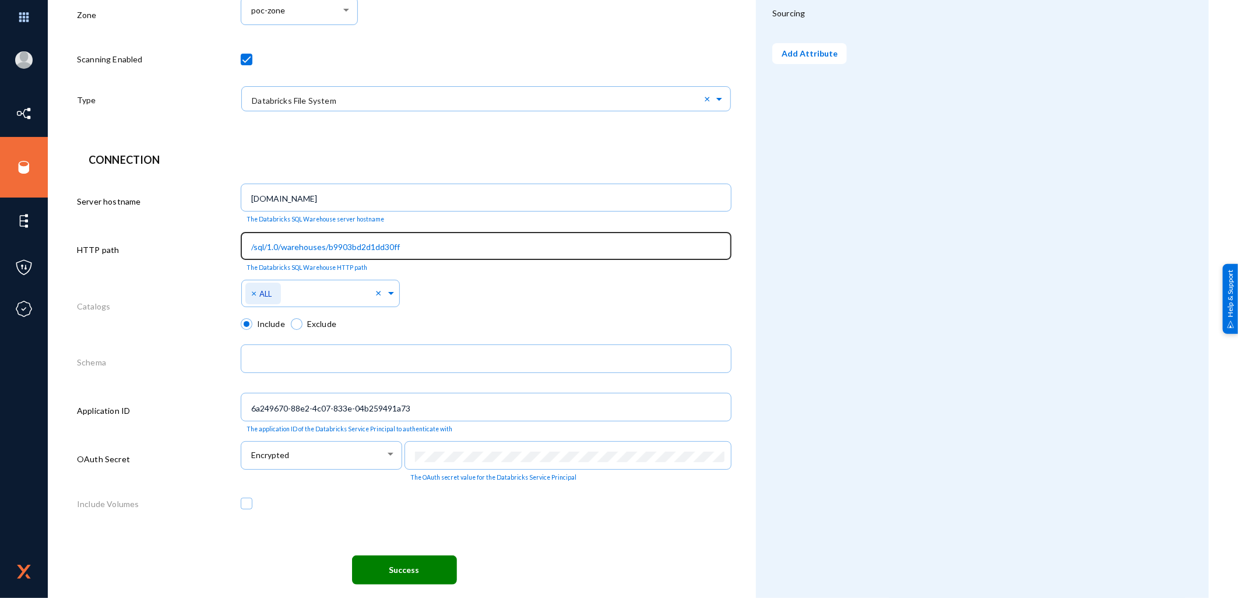
click at [410, 246] on input "/sql/1.0/warehouses/b9903bd2d1dd30ff" at bounding box center [488, 247] width 474 height 10
click at [386, 294] on span at bounding box center [391, 292] width 10 height 12
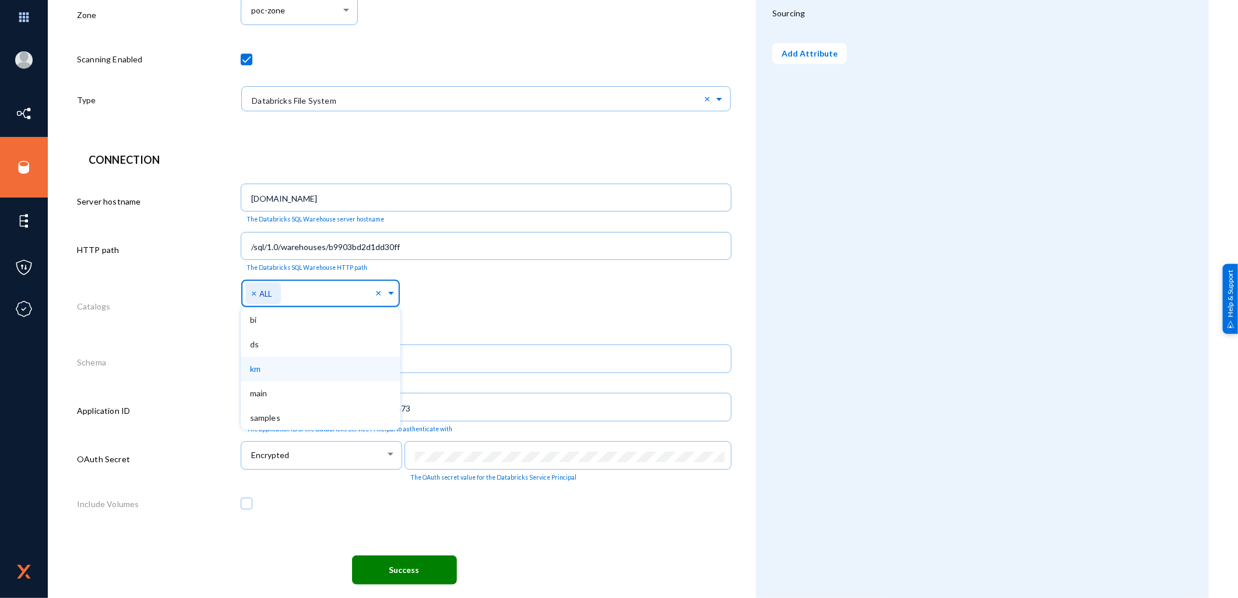
scroll to position [213, 0]
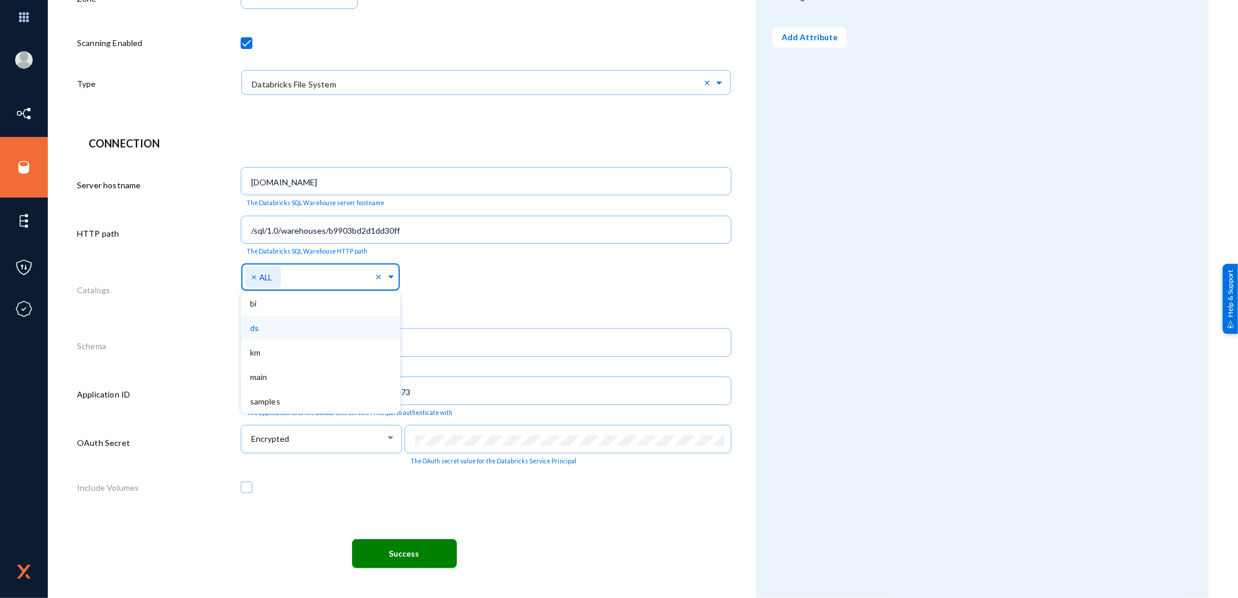
click at [261, 322] on div "ds" at bounding box center [321, 328] width 160 height 24
click at [452, 281] on div "Select Namespace × ds × ALL bi km main samples" at bounding box center [486, 280] width 491 height 41
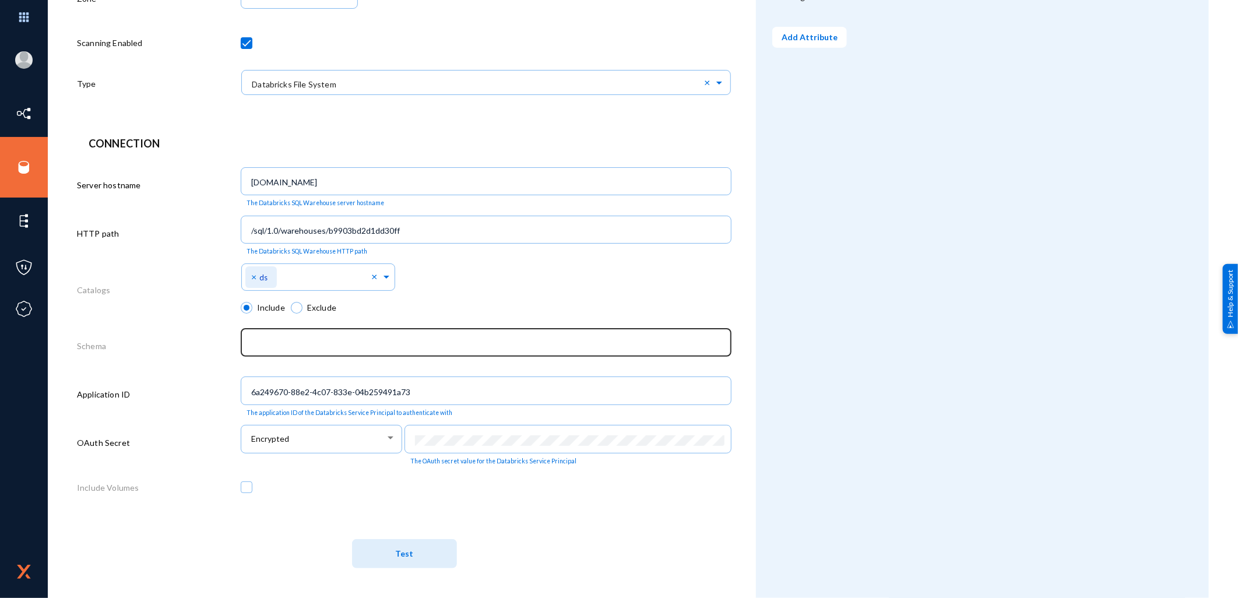
click at [258, 347] on input "text" at bounding box center [488, 344] width 474 height 10
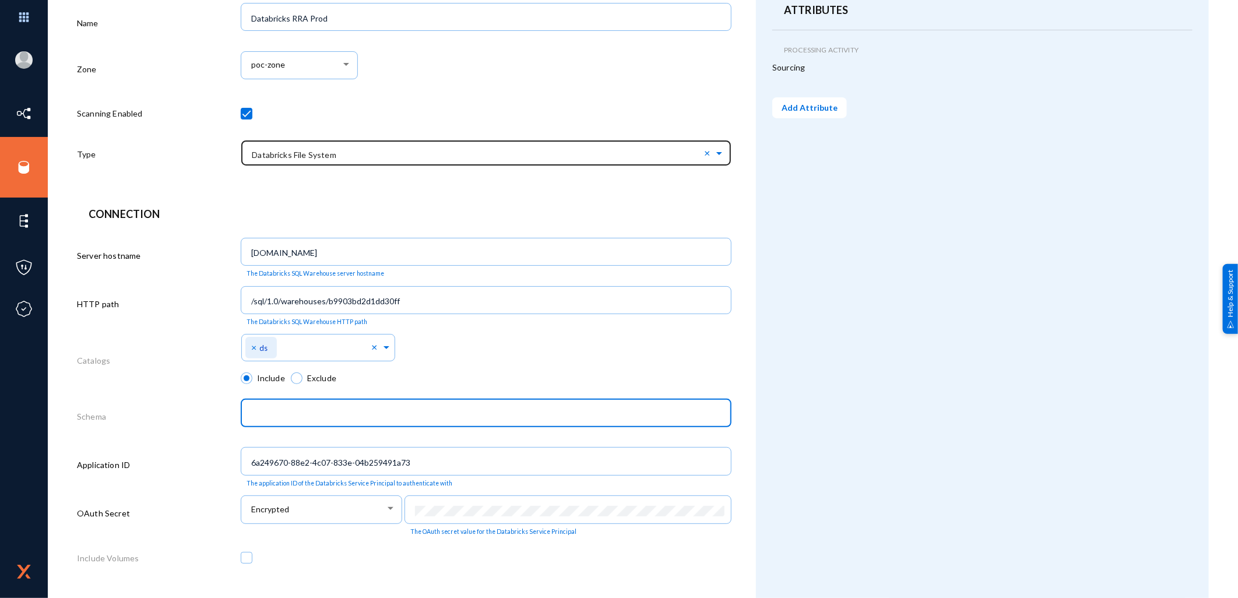
scroll to position [19, 0]
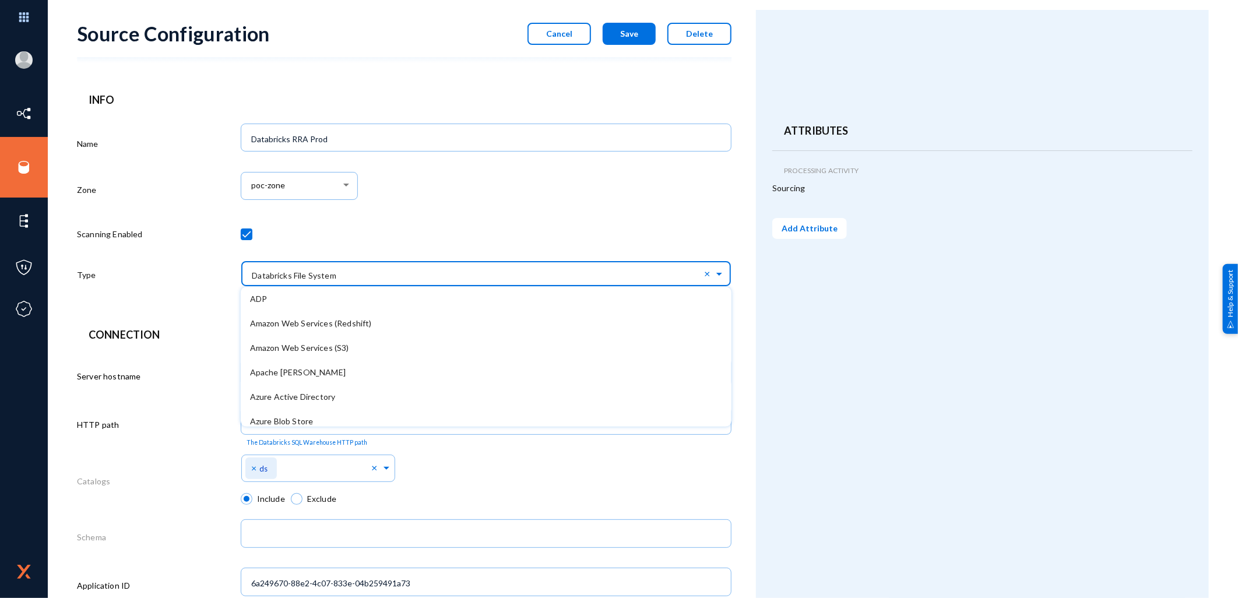
click at [718, 273] on span at bounding box center [720, 273] width 13 height 8
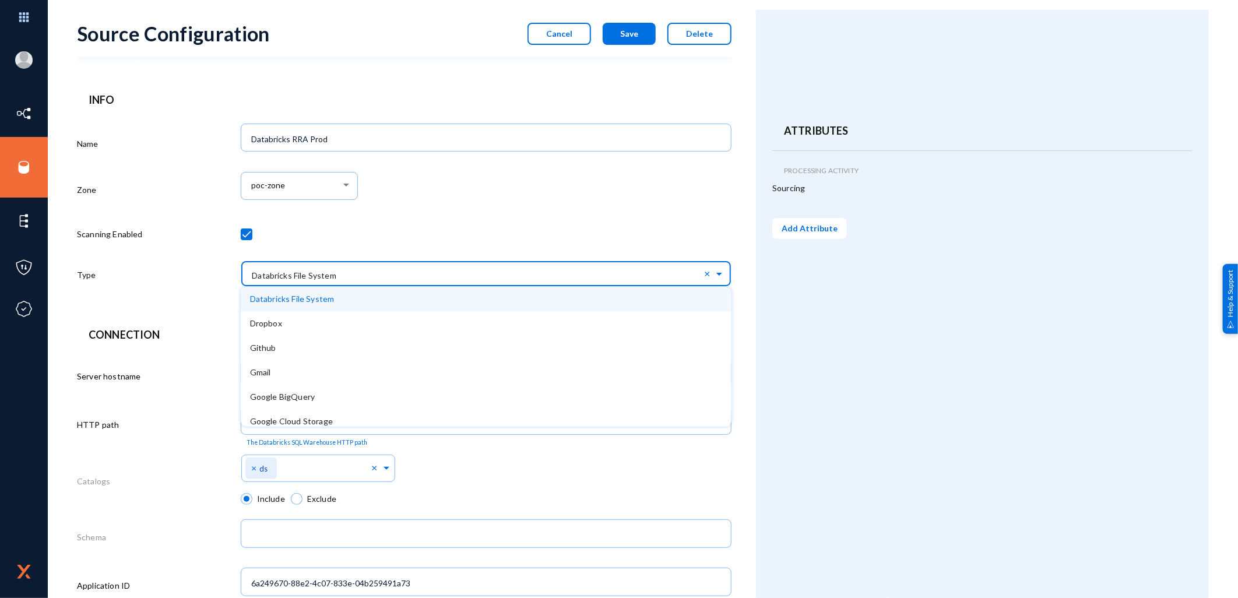
drag, startPoint x: 399, startPoint y: 270, endPoint x: 383, endPoint y: 272, distance: 16.4
click at [392, 271] on input "text" at bounding box center [491, 273] width 479 height 20
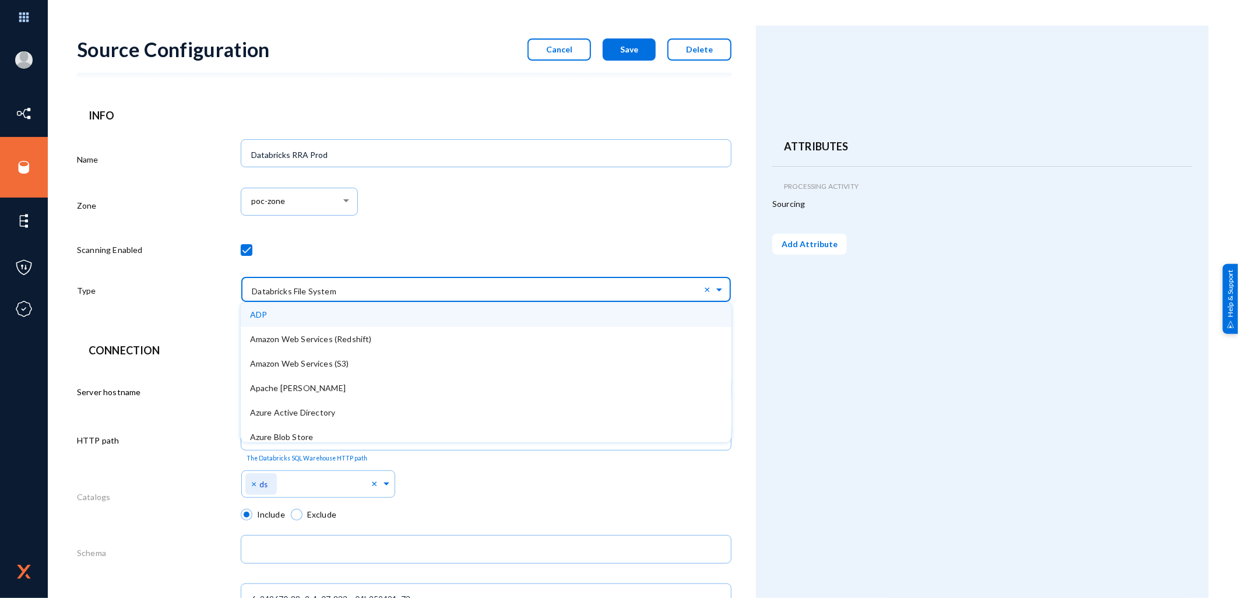
scroll to position [0, 0]
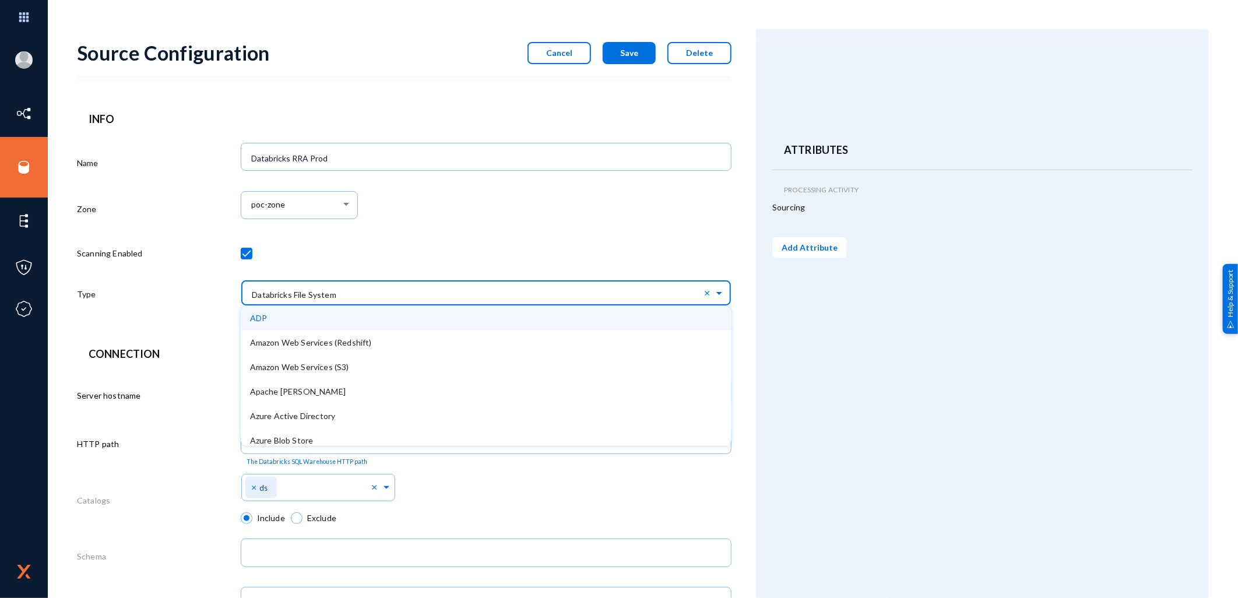
click at [293, 294] on input "text" at bounding box center [491, 293] width 479 height 20
click at [298, 298] on input "text" at bounding box center [491, 293] width 479 height 20
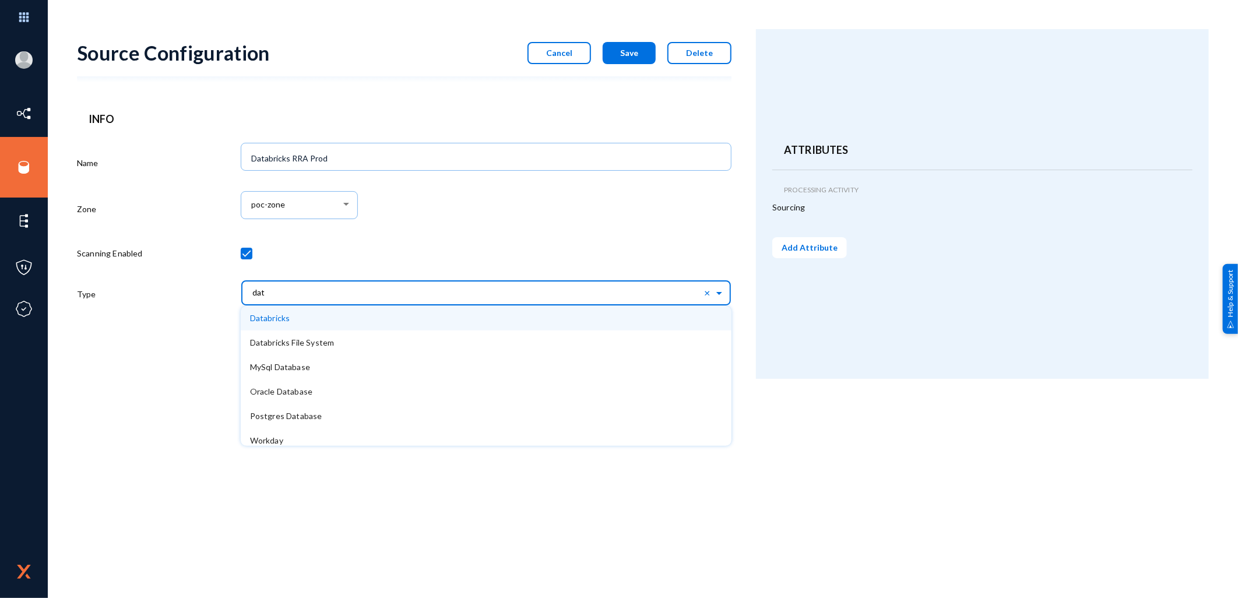
type input "data"
click at [277, 320] on span "Databricks" at bounding box center [270, 318] width 40 height 10
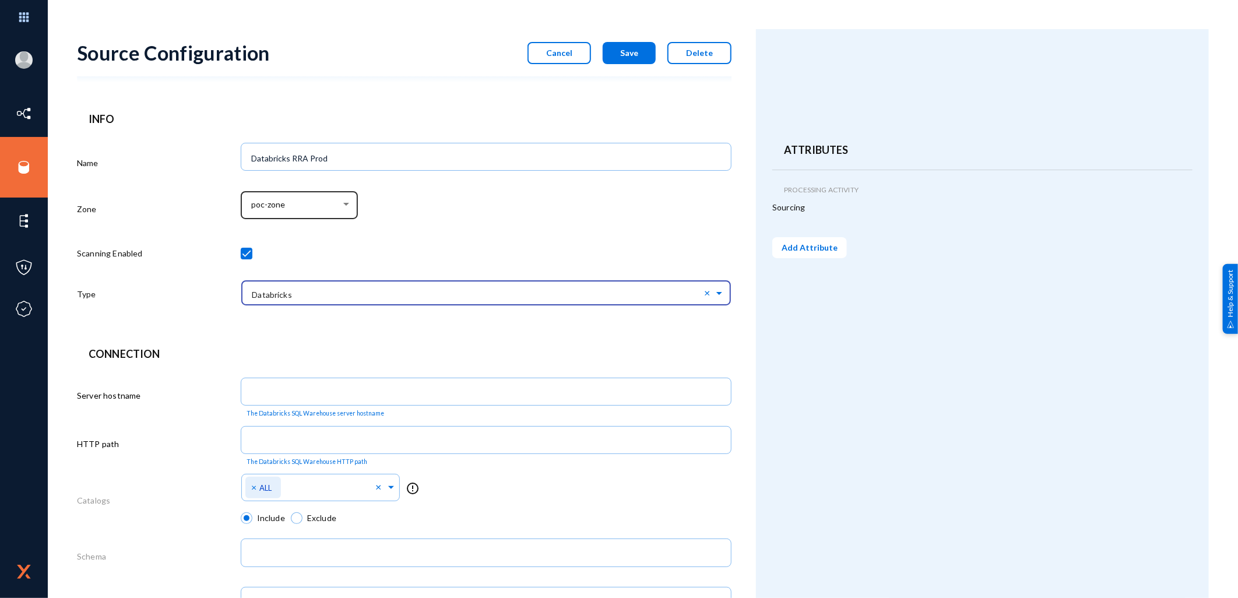
click at [341, 210] on div "poc-zone" at bounding box center [301, 206] width 100 height 10
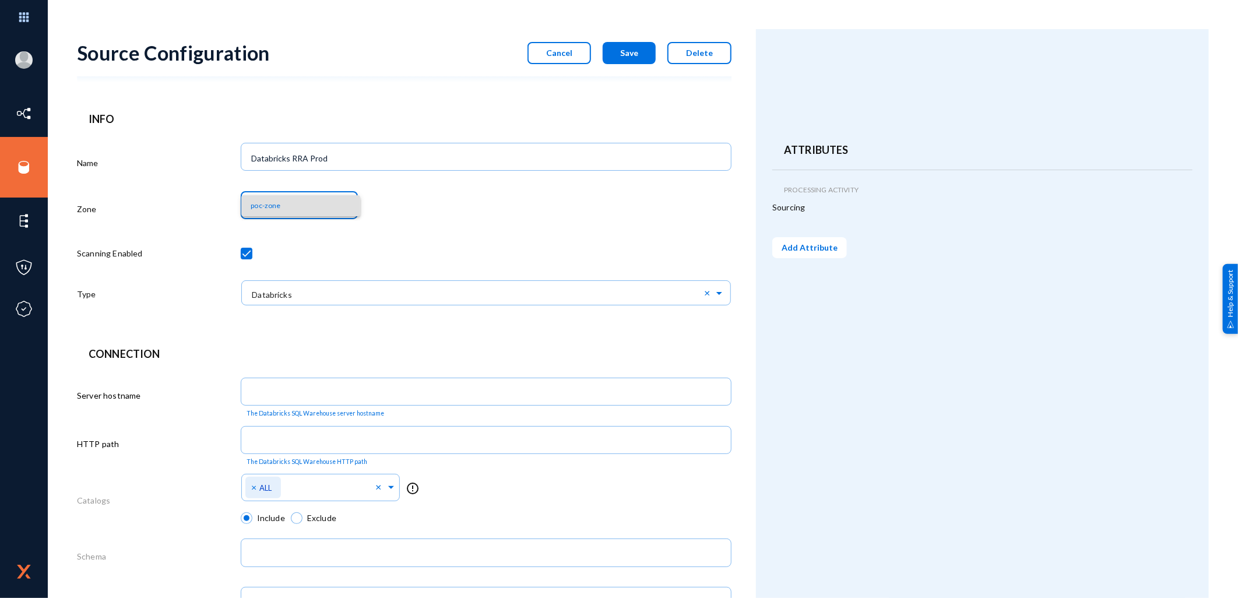
click at [346, 203] on span "poc-zone" at bounding box center [301, 205] width 100 height 21
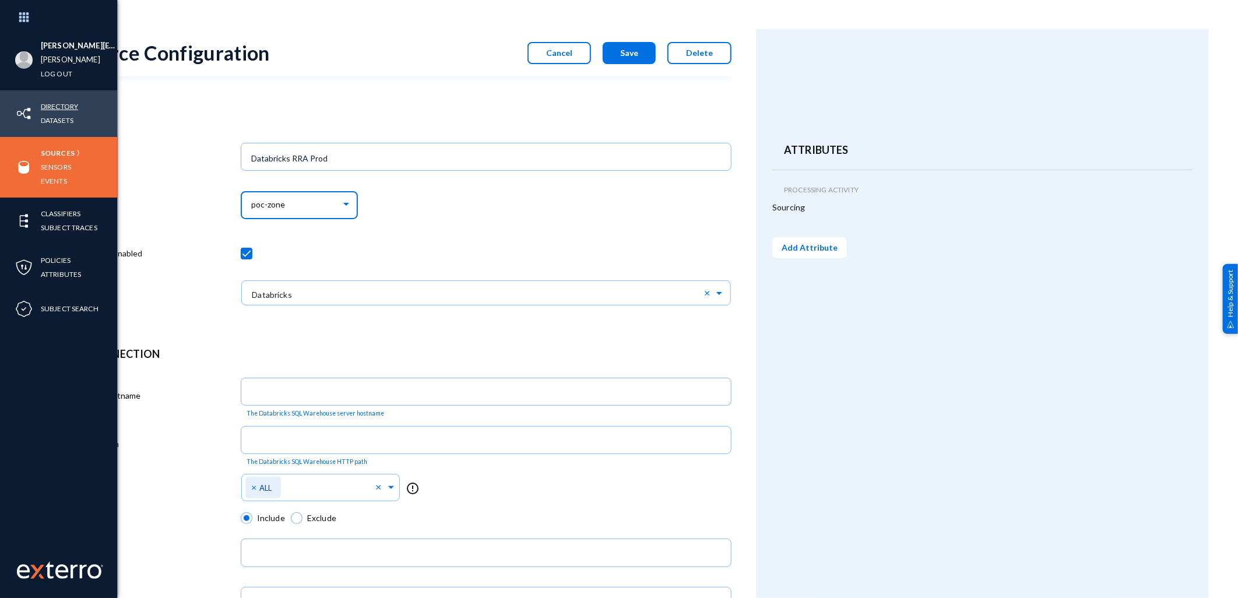
click at [63, 102] on link "Directory" at bounding box center [59, 106] width 37 height 13
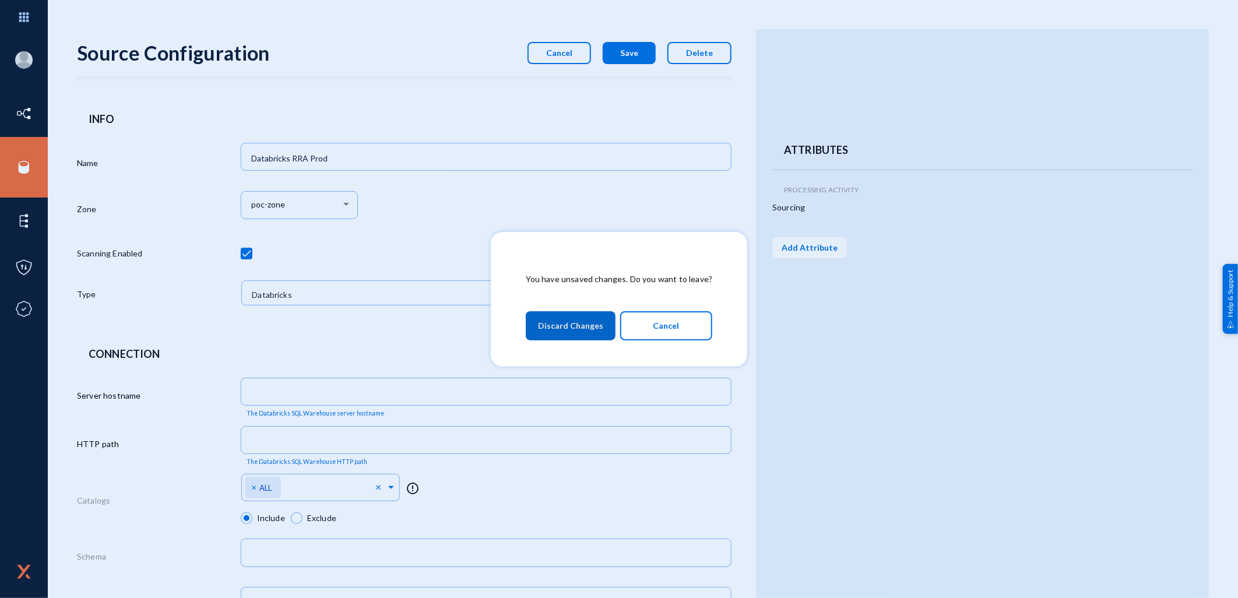
click at [577, 330] on span "Discard Changes" at bounding box center [570, 325] width 65 height 21
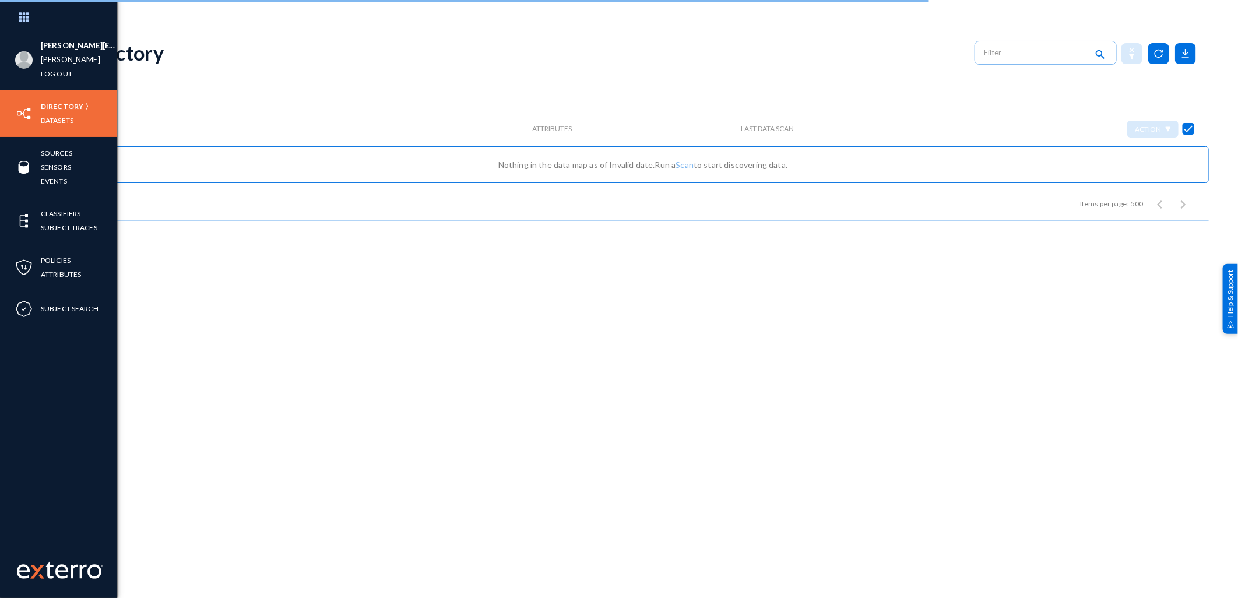
click at [63, 105] on link "Directory" at bounding box center [62, 106] width 43 height 13
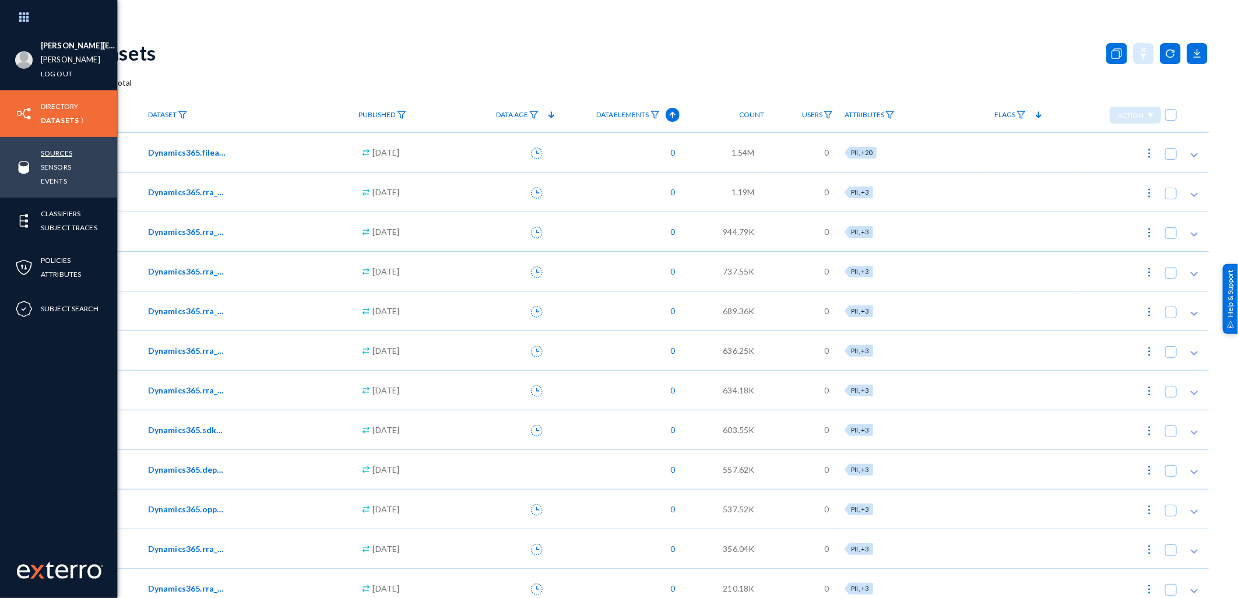
click at [57, 150] on link "Sources" at bounding box center [56, 152] width 31 height 13
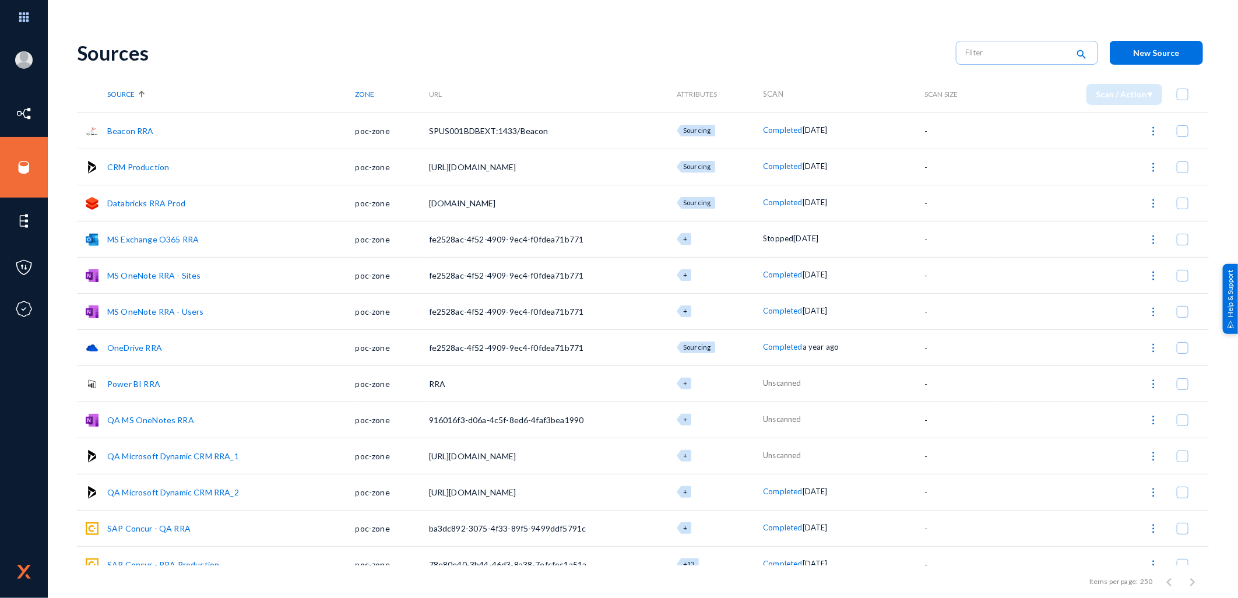
click at [142, 202] on link "Databricks RRA Prod" at bounding box center [146, 203] width 78 height 10
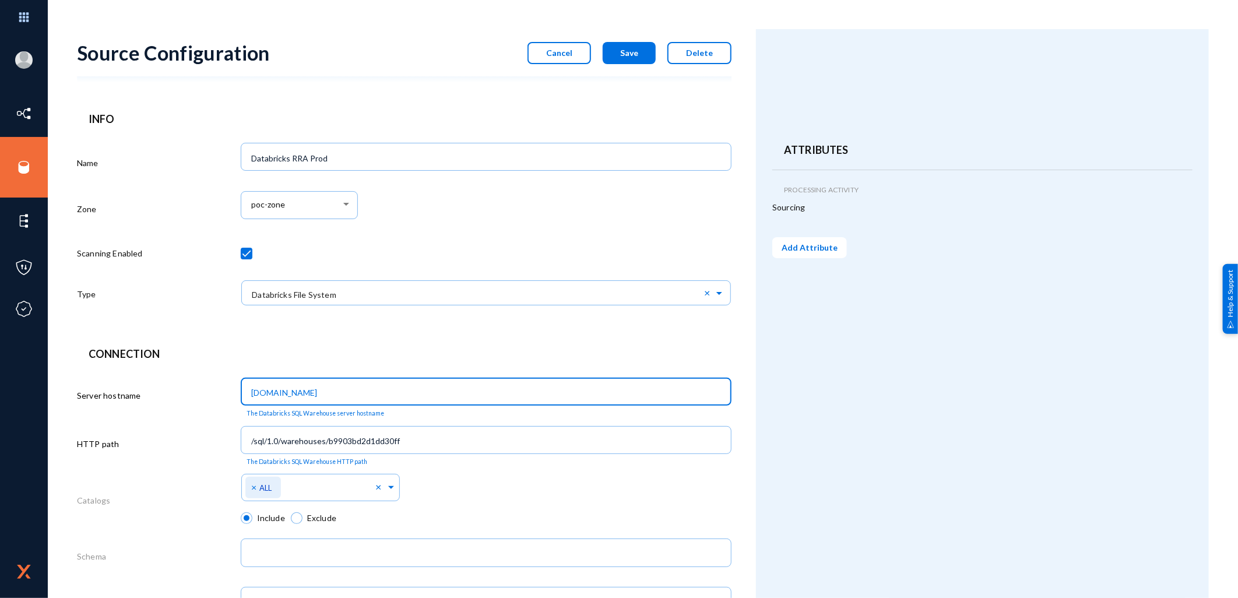
drag, startPoint x: 441, startPoint y: 399, endPoint x: 195, endPoint y: 354, distance: 250.4
click at [212, 379] on div "Server hostname adb-1336255342937730.10.azuredatabricks.net The Databricks SQL …" at bounding box center [404, 398] width 654 height 48
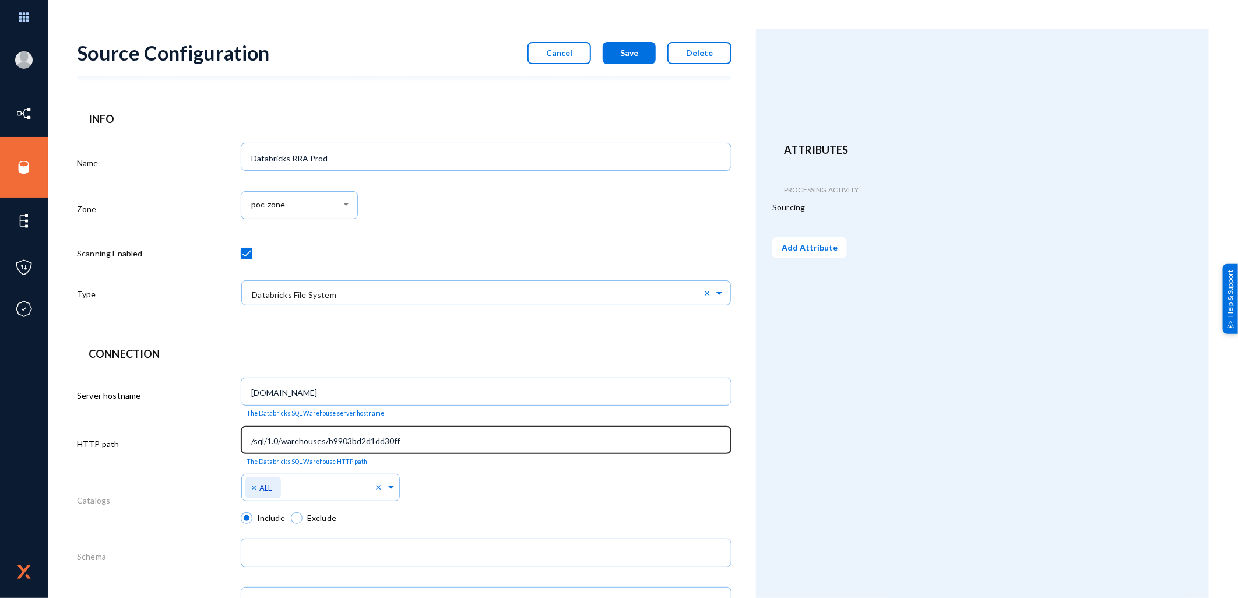
click at [418, 437] on div "/sql/1.0/warehouses/b9903bd2d1dd30ff" at bounding box center [485, 439] width 478 height 30
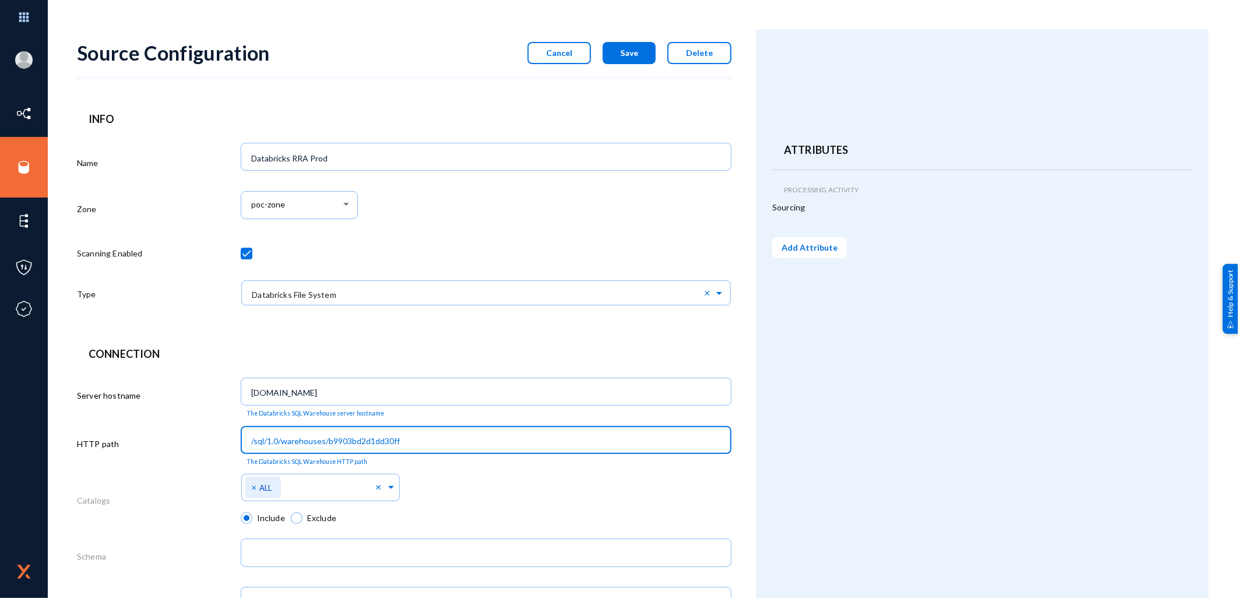
drag, startPoint x: 420, startPoint y: 439, endPoint x: 103, endPoint y: 372, distance: 324.0
click at [214, 435] on div "HTTP path /sql/1.0/warehouses/b9903bd2d1dd30ff The Databricks SQL Warehouse HTT…" at bounding box center [404, 446] width 654 height 48
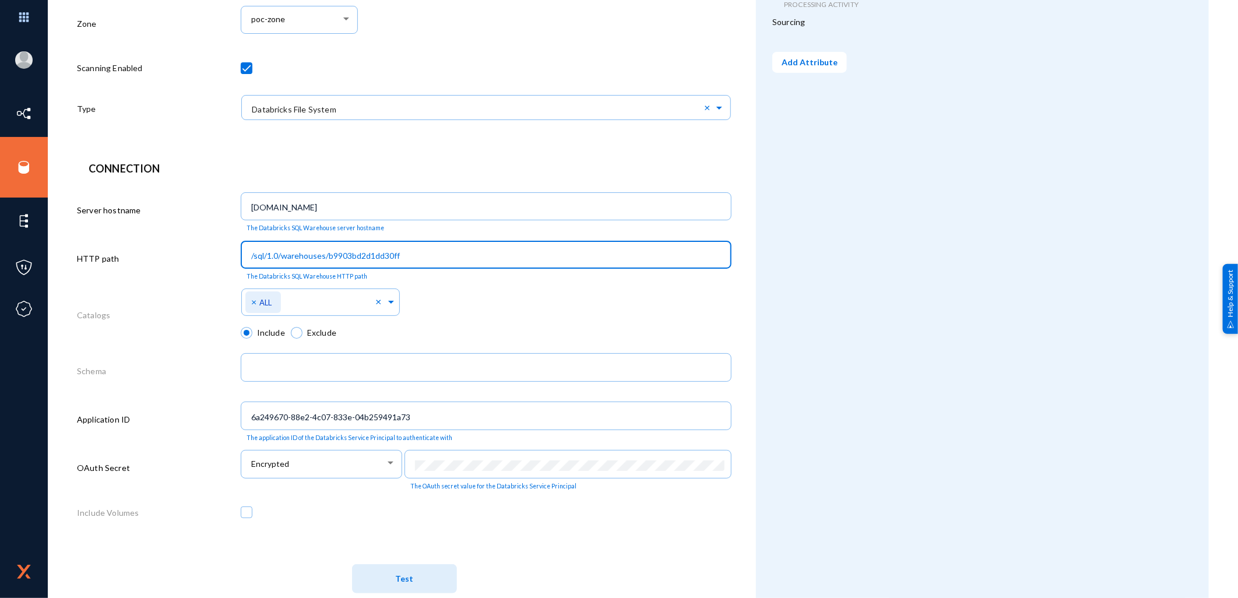
scroll to position [213, 0]
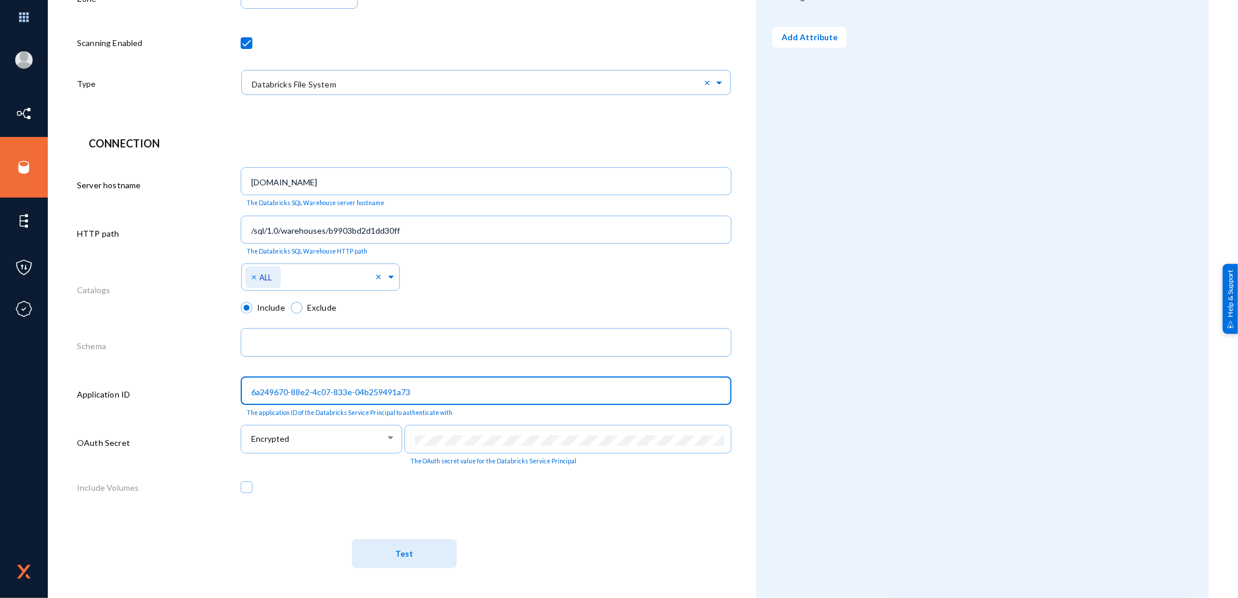
drag, startPoint x: 424, startPoint y: 389, endPoint x: 236, endPoint y: 397, distance: 187.8
click at [231, 390] on div "Application ID 6a249670-88e2-4c07-833e-04b259491a73 The application ID of the D…" at bounding box center [404, 396] width 654 height 48
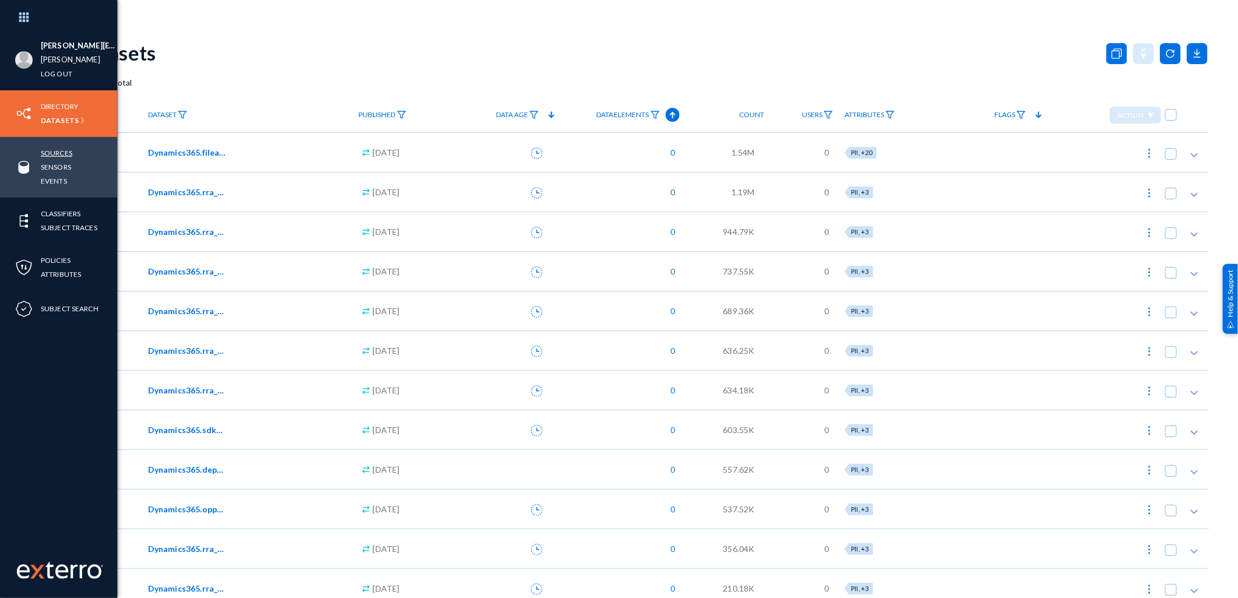
click at [61, 152] on link "Sources" at bounding box center [56, 152] width 31 height 13
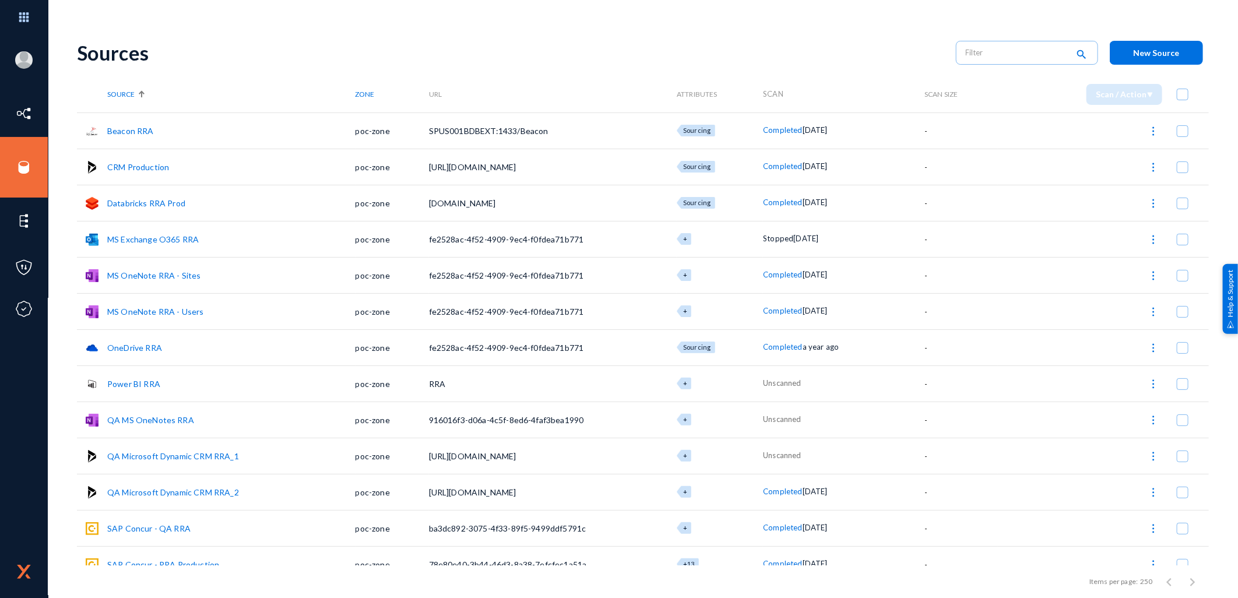
click at [1134, 57] on button "New Source" at bounding box center [1155, 53] width 93 height 24
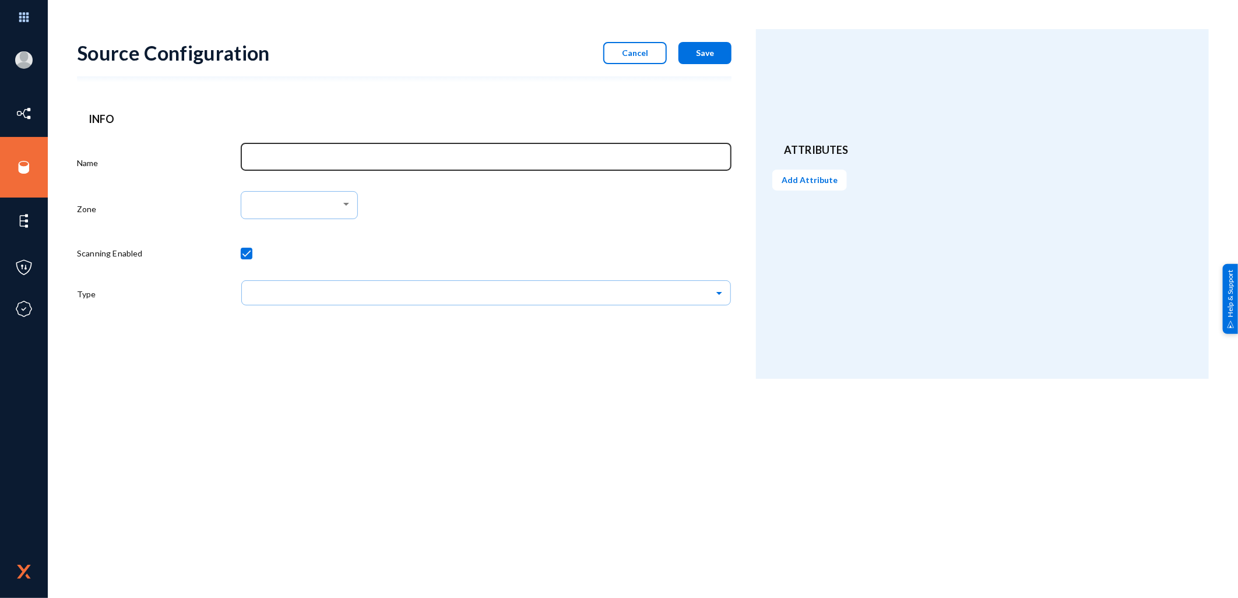
click at [321, 160] on input "Name" at bounding box center [488, 158] width 474 height 10
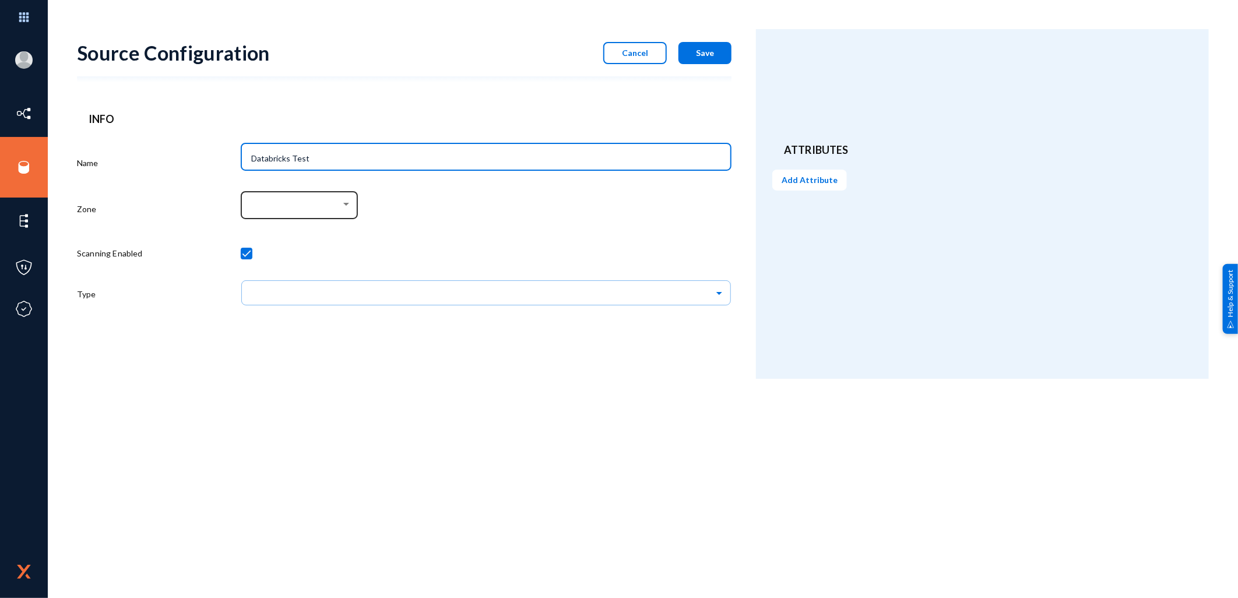
click at [317, 213] on div at bounding box center [298, 204] width 105 height 30
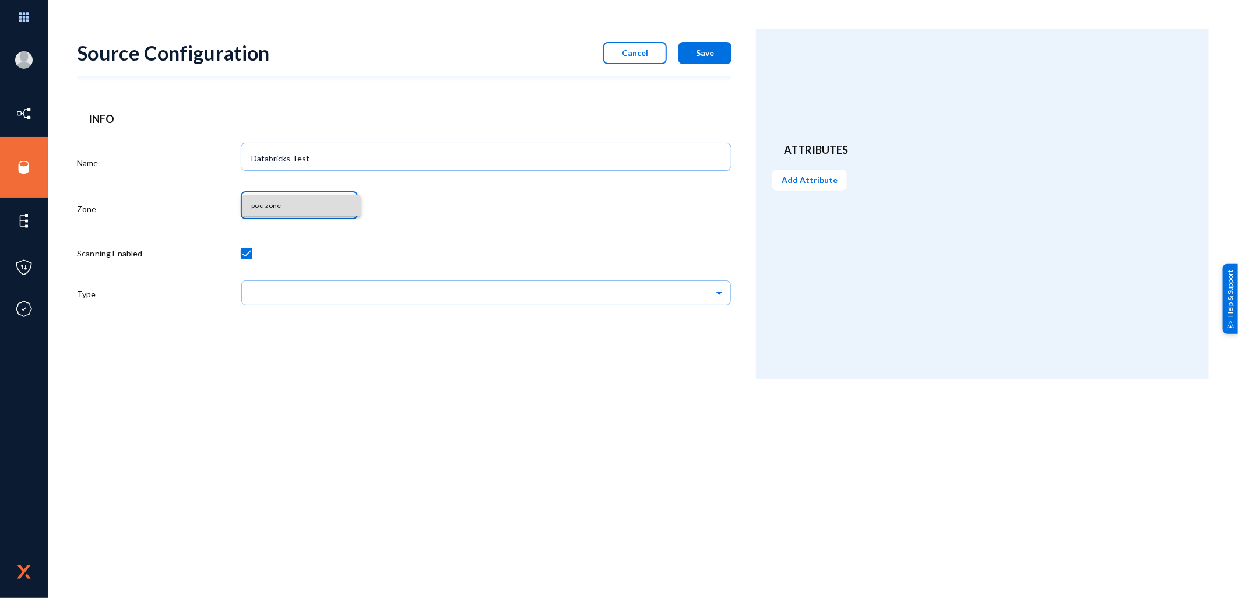
click at [280, 212] on span "poc-zone" at bounding box center [301, 205] width 100 height 21
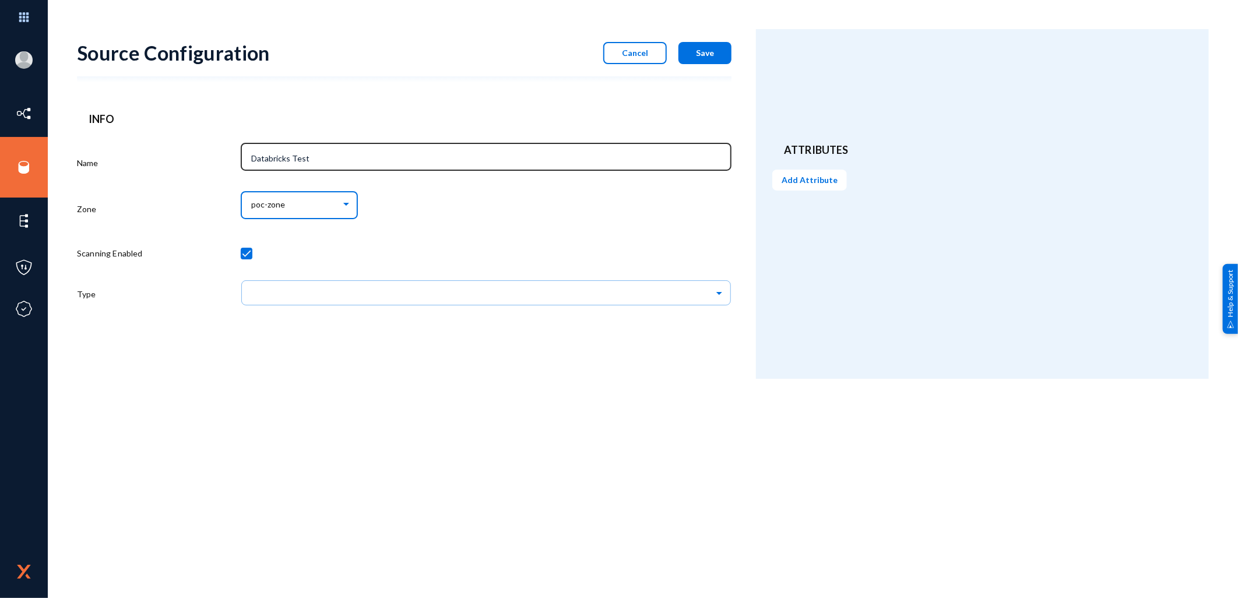
click at [322, 164] on div "Databricks Test" at bounding box center [485, 156] width 478 height 30
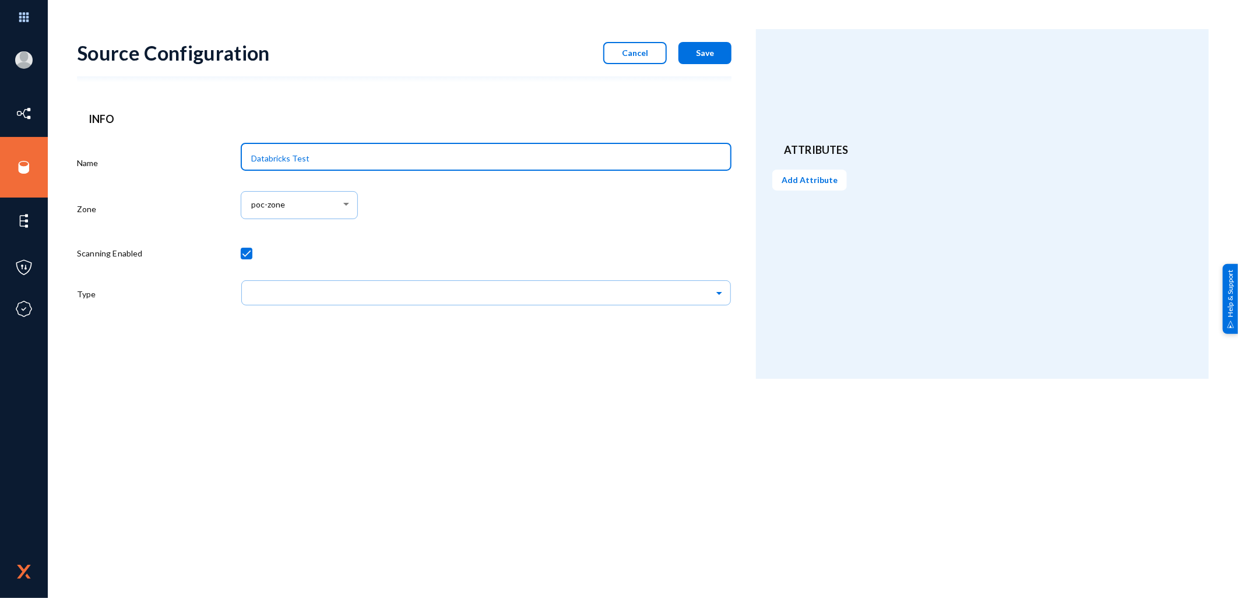
click at [380, 161] on input "Databricks Test" at bounding box center [488, 158] width 474 height 10
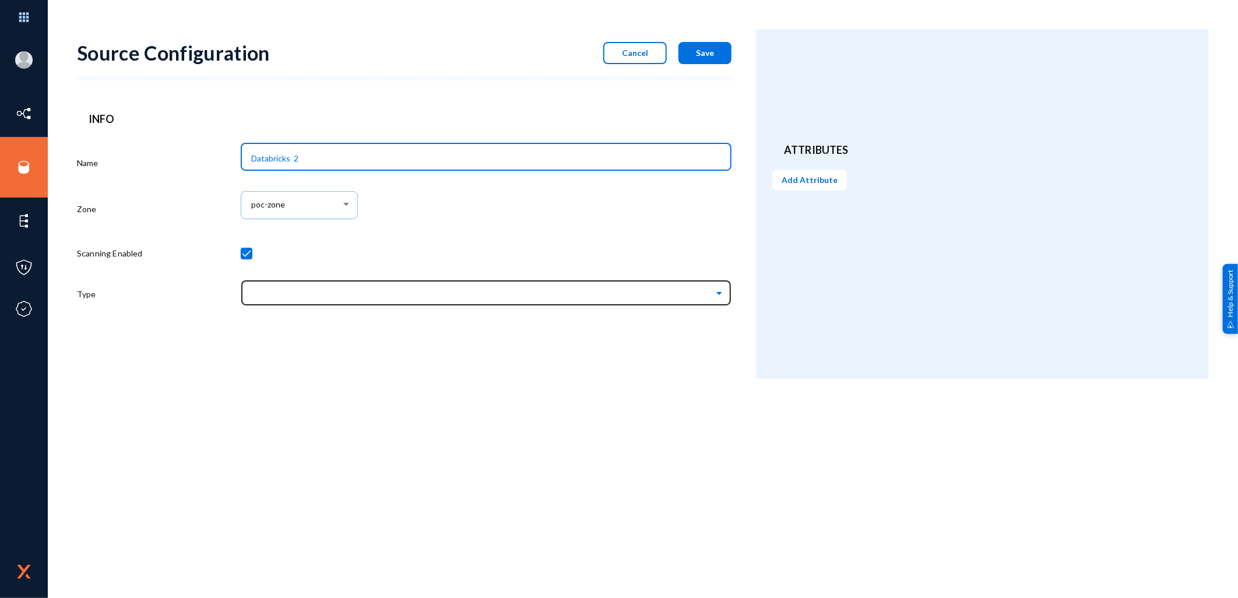
type input "Databricks 2"
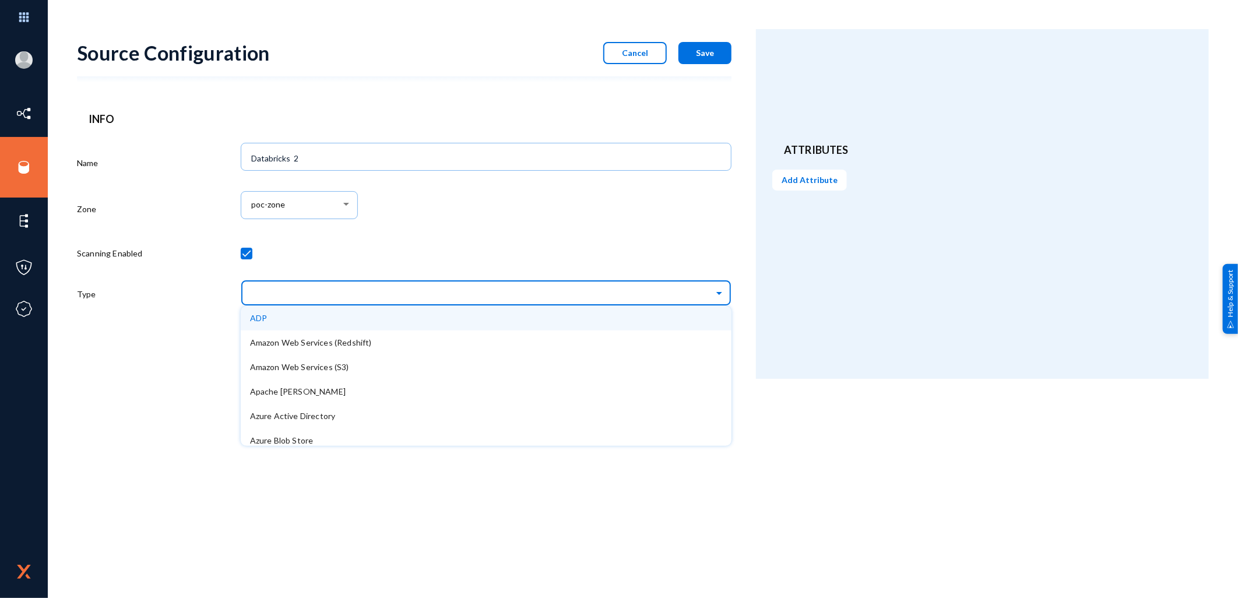
click at [287, 292] on input "text" at bounding box center [491, 293] width 479 height 20
type input "da"
click at [276, 319] on span "Databricks" at bounding box center [270, 318] width 40 height 10
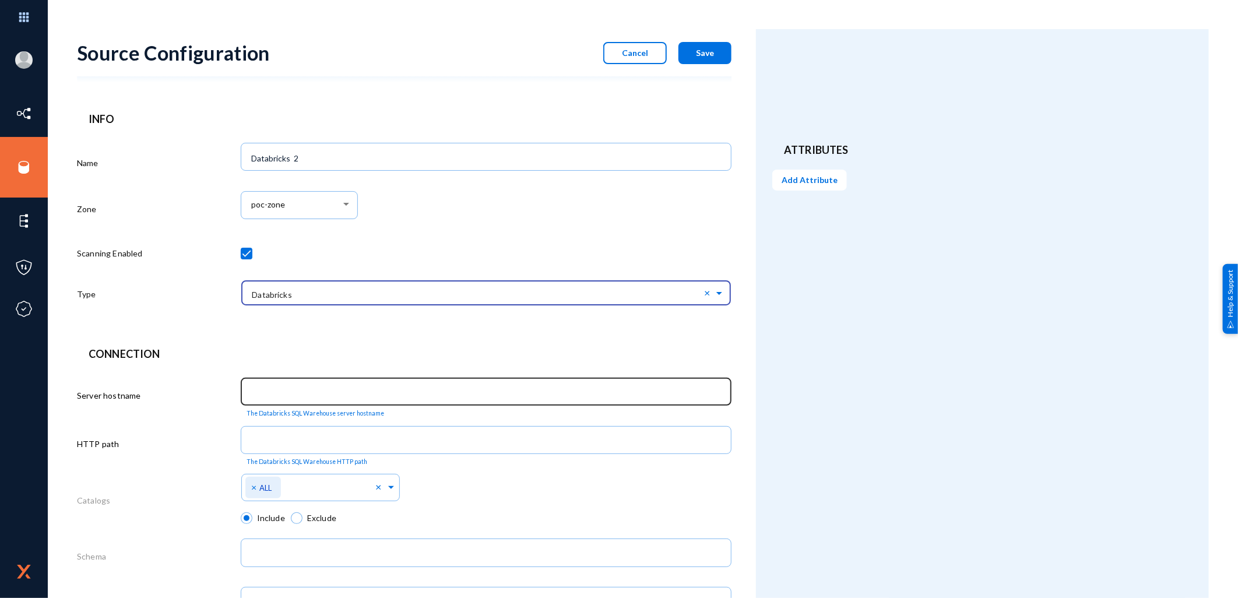
click at [303, 386] on div at bounding box center [485, 390] width 478 height 30
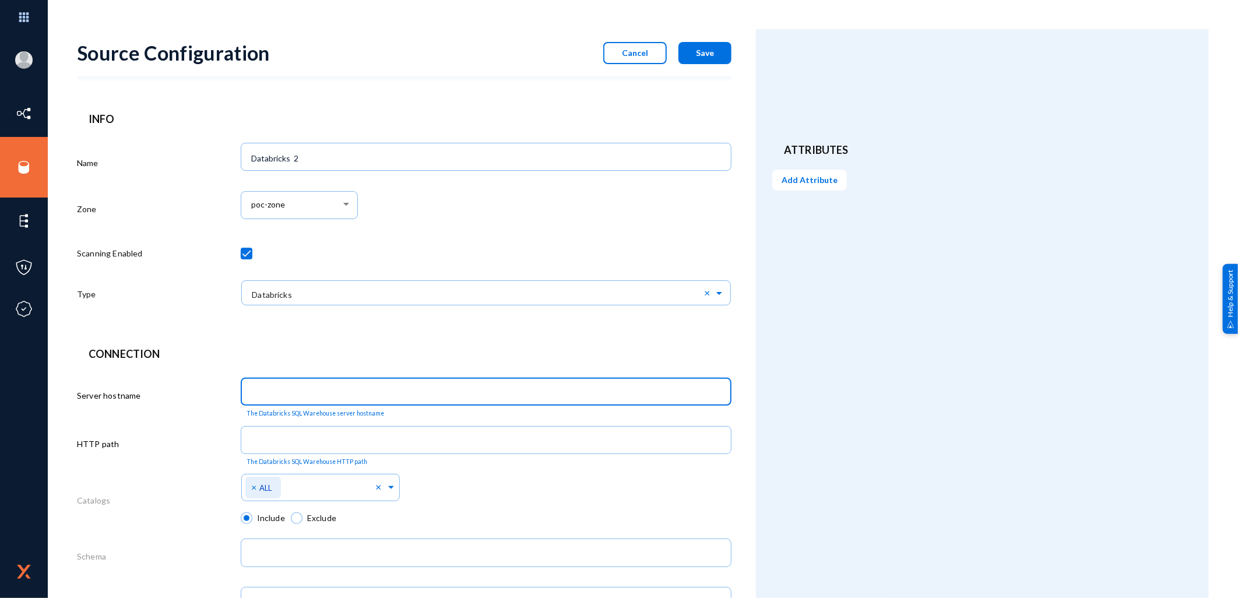
paste input "[DOMAIN_NAME]"
type input "[DOMAIN_NAME]"
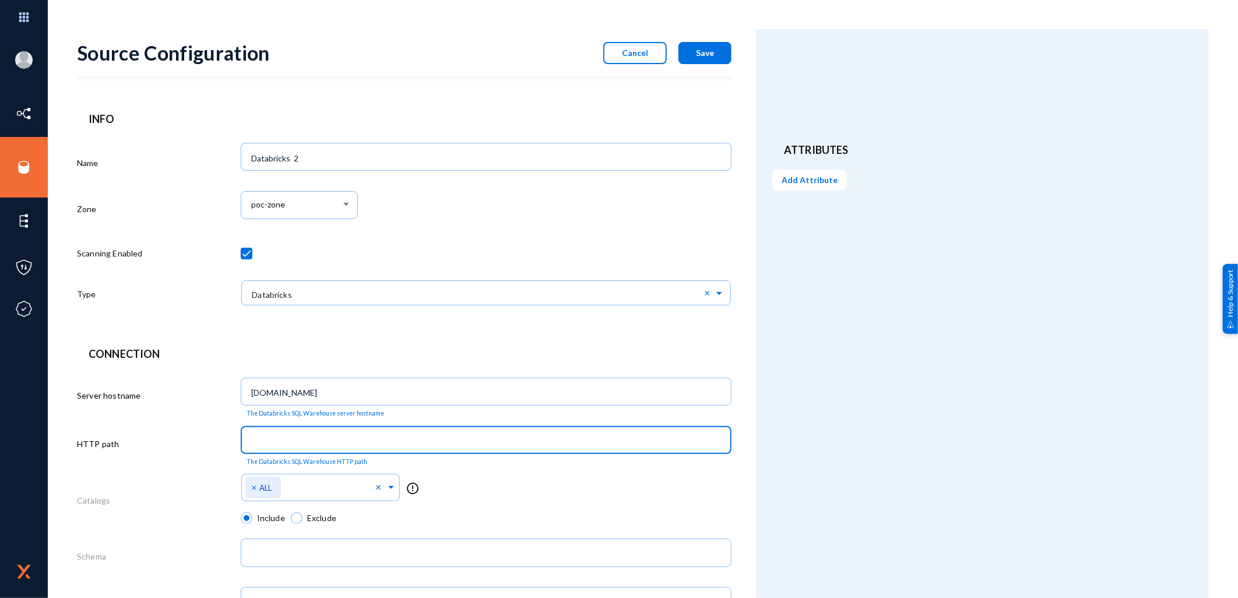
click at [303, 442] on input "text" at bounding box center [488, 441] width 474 height 10
paste input "/sql/1.0/warehouses/b9903bd2d1dd30ff"
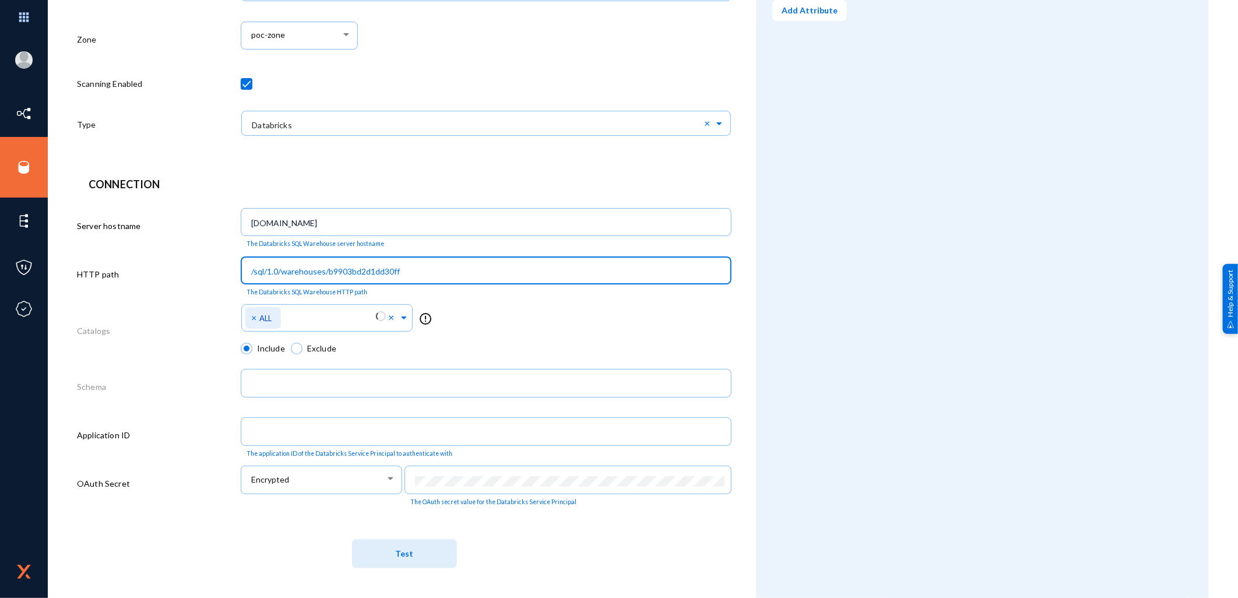
scroll to position [172, 0]
type input "/sql/1.0/warehouses/b9903bd2d1dd30ff"
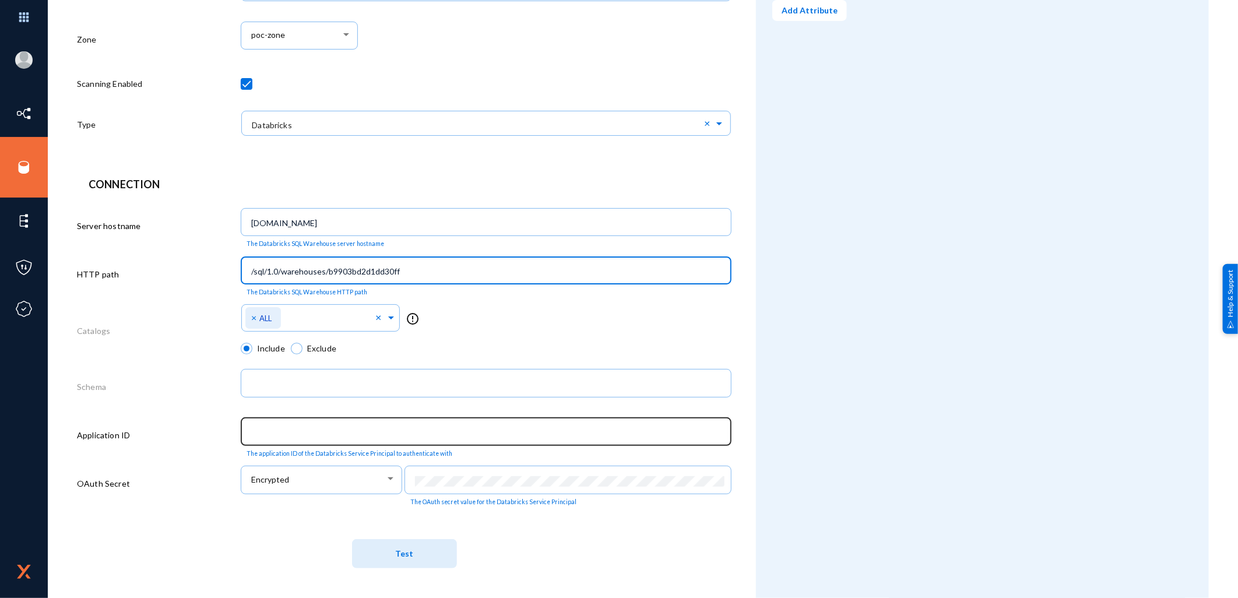
click at [273, 425] on div at bounding box center [485, 430] width 478 height 30
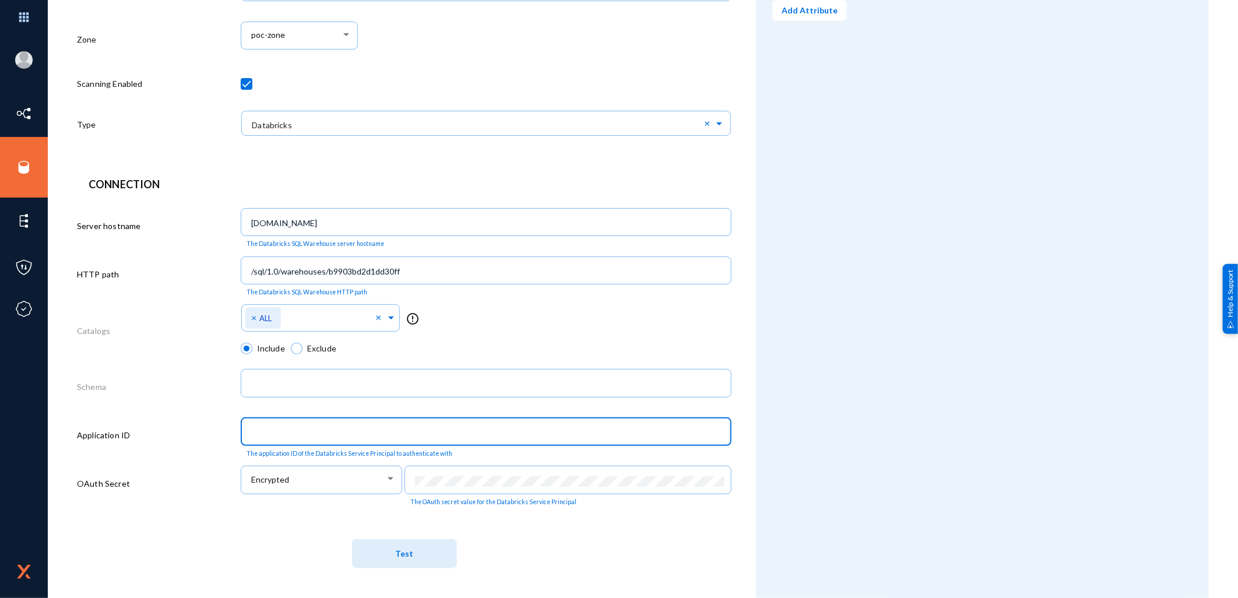
paste input "6a249670-88e2-4c07-833e-04b259491a73"
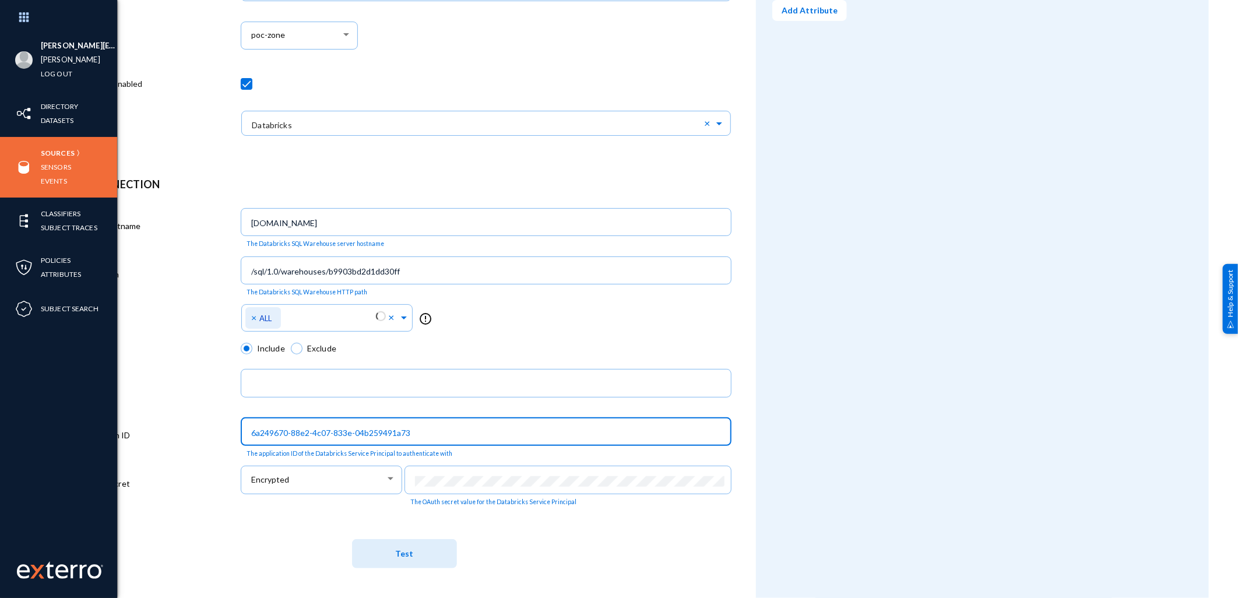
type input "6a249670-88e2-4c07-833e-04b259491a73"
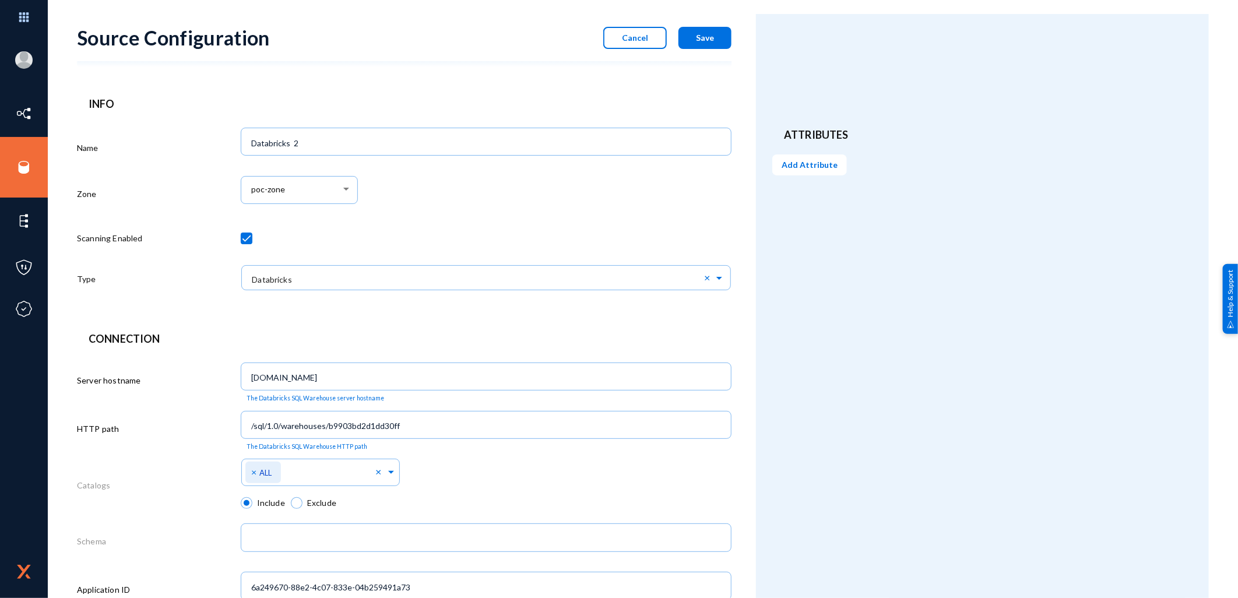
scroll to position [0, 0]
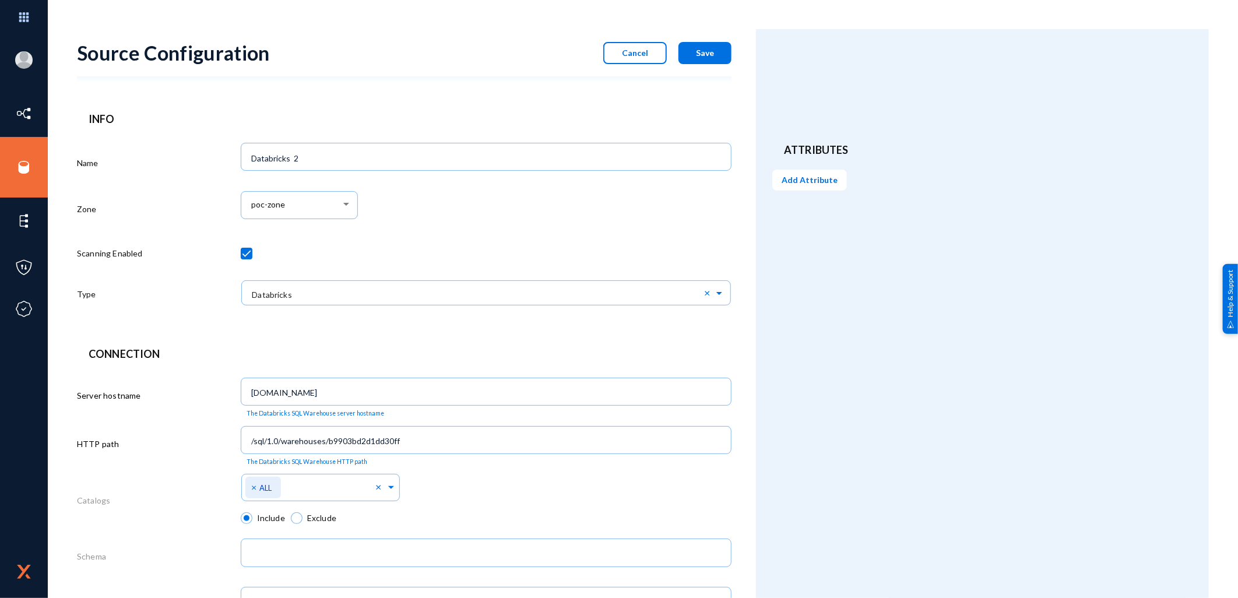
click at [703, 53] on span "Save" at bounding box center [705, 53] width 18 height 10
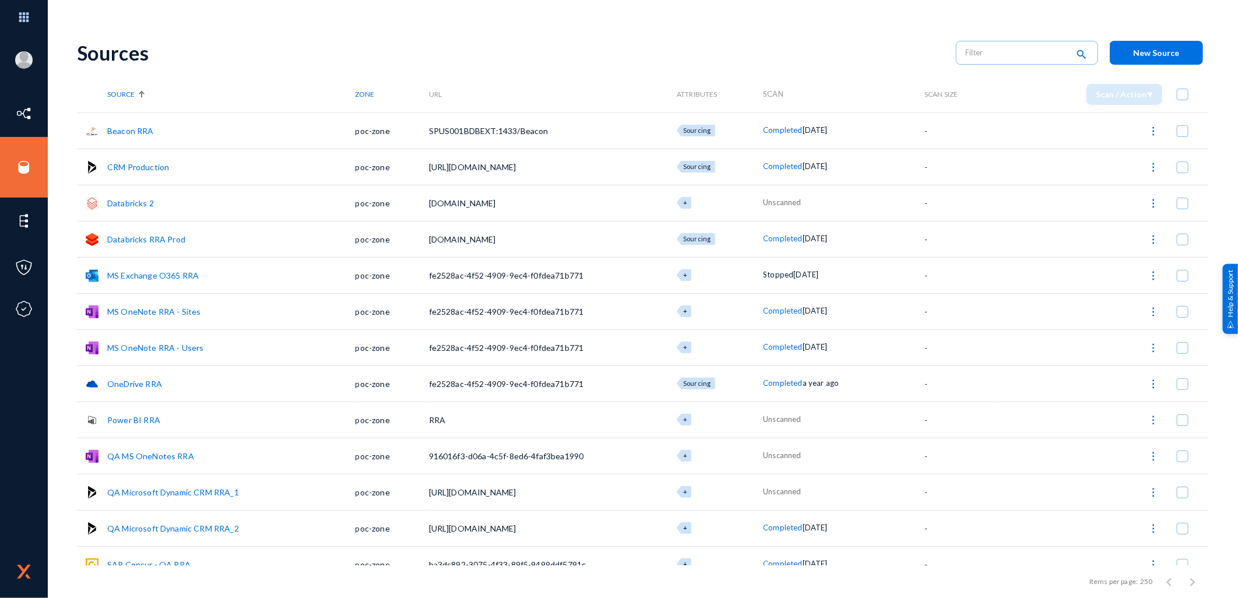
click at [139, 209] on td "Databricks 2" at bounding box center [231, 203] width 248 height 36
click at [140, 204] on link "Databricks 2" at bounding box center [130, 203] width 47 height 10
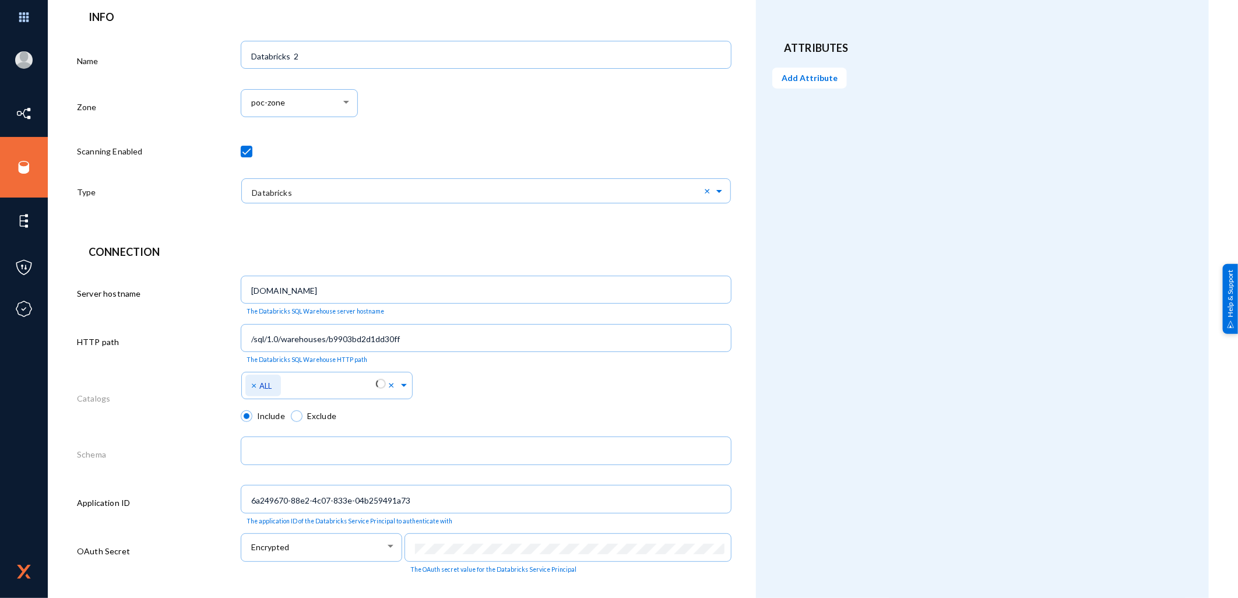
scroll to position [172, 0]
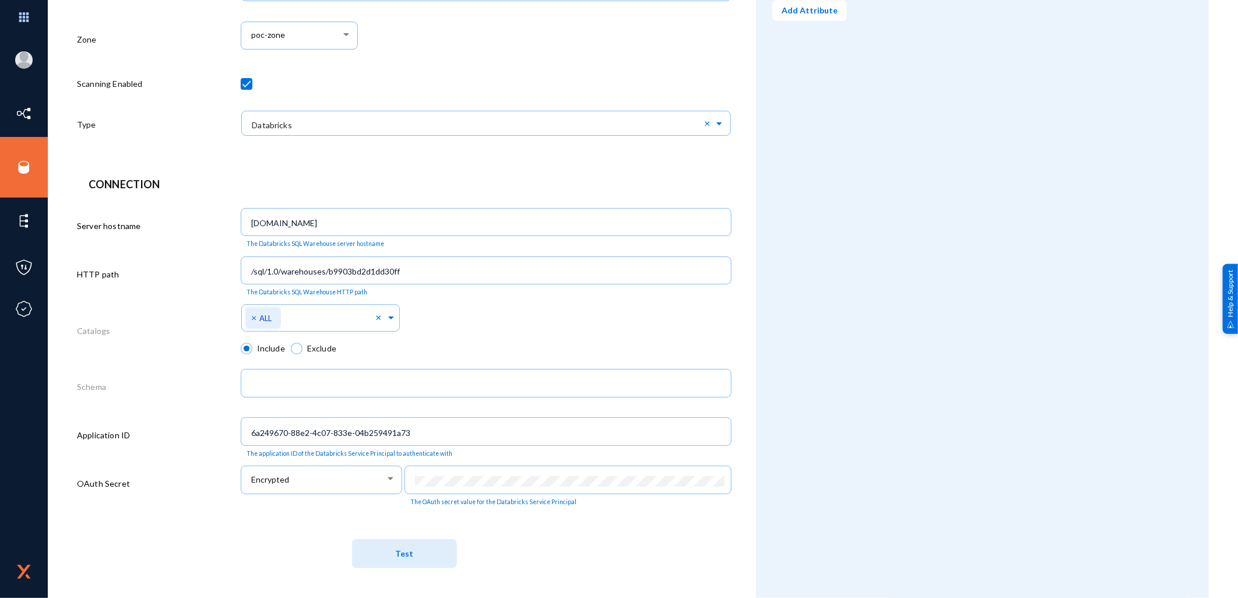
click at [408, 554] on span "Test" at bounding box center [404, 554] width 18 height 10
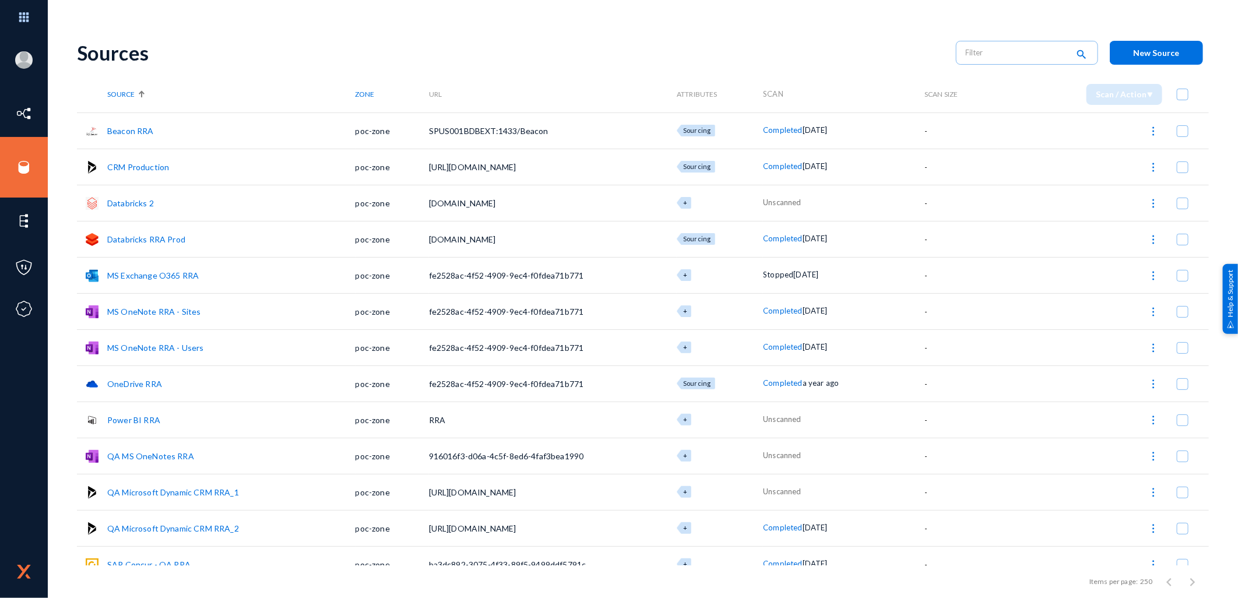
click at [136, 200] on link "Databricks 2" at bounding box center [130, 203] width 47 height 10
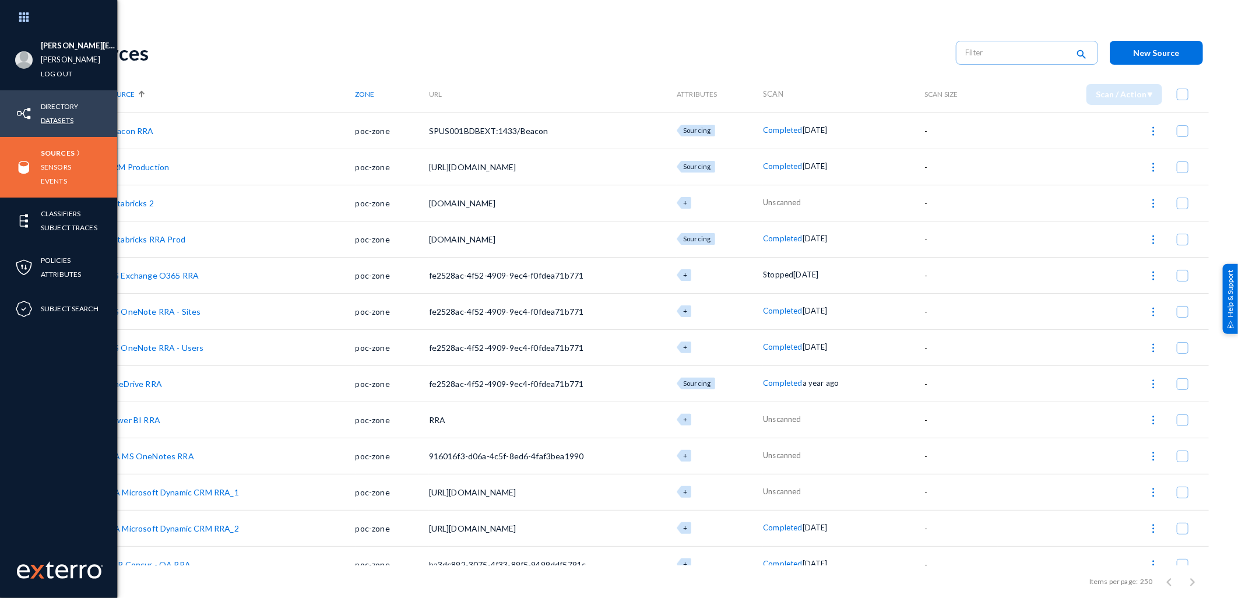
click at [59, 122] on link "Datasets" at bounding box center [57, 120] width 33 height 13
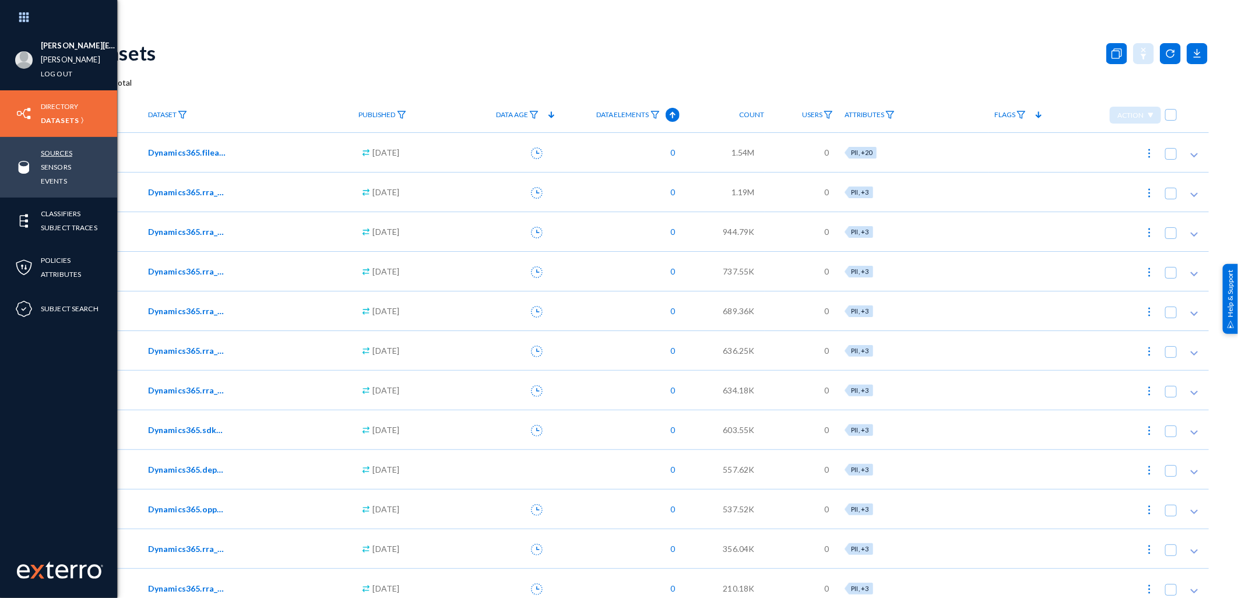
click at [62, 153] on link "Sources" at bounding box center [56, 152] width 31 height 13
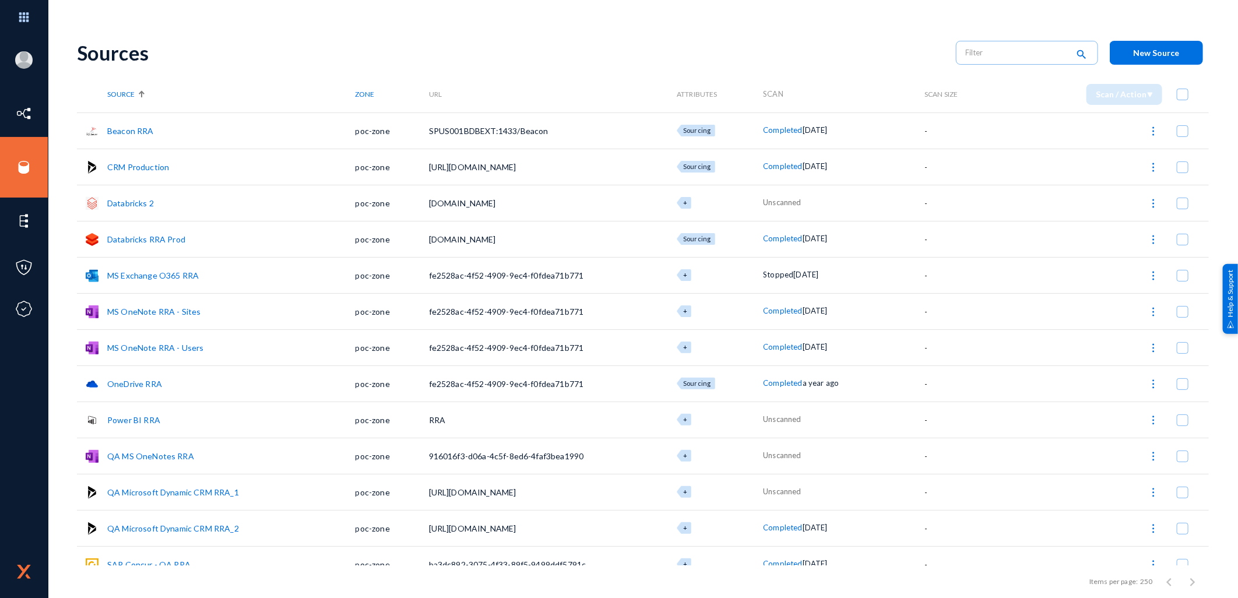
click at [1181, 200] on span at bounding box center [1182, 204] width 12 height 12
click at [1182, 209] on input "checkbox" at bounding box center [1182, 209] width 1 height 1
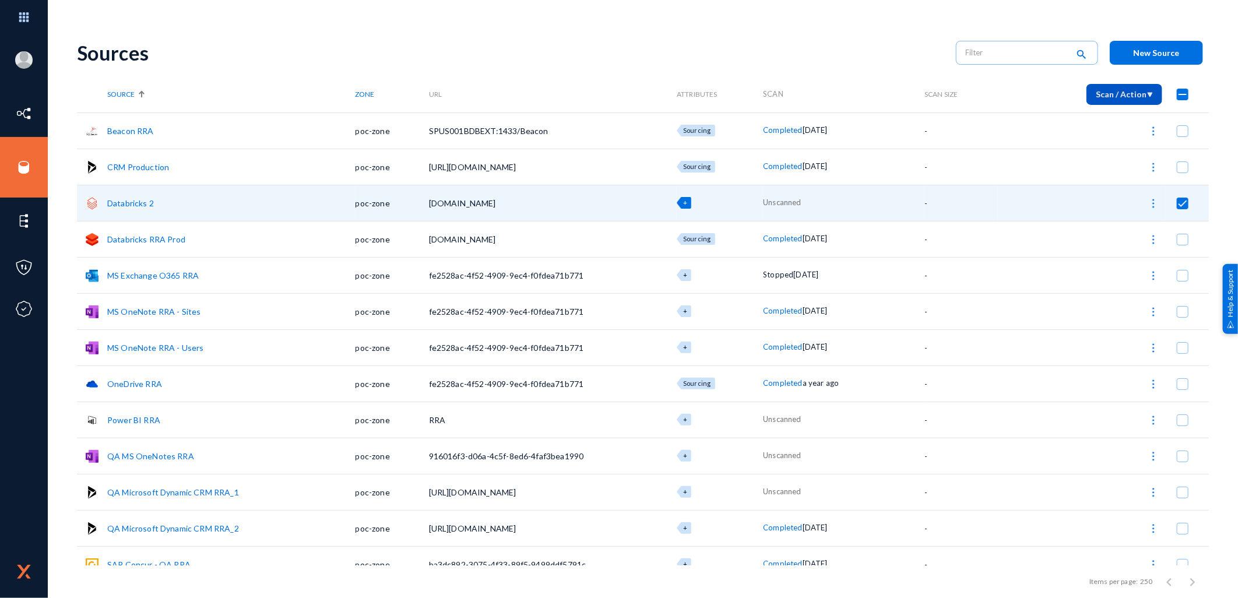
click at [1149, 93] on img at bounding box center [1149, 95] width 6 height 6
click at [1149, 210] on div at bounding box center [619, 299] width 1238 height 598
click at [1149, 205] on img at bounding box center [1153, 204] width 12 height 12
click at [1097, 234] on button "Start Scan" at bounding box center [1103, 233] width 118 height 28
checkbox input "false"
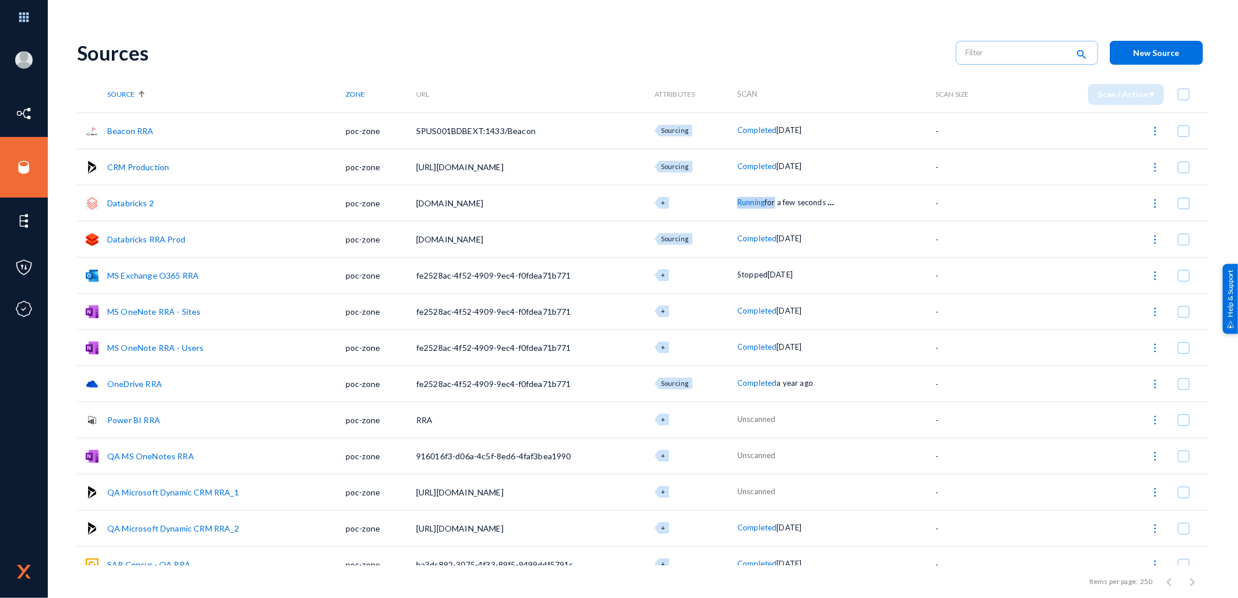
drag, startPoint x: 775, startPoint y: 199, endPoint x: 716, endPoint y: 193, distance: 59.7
click at [716, 193] on tr "Databricks 2 poc-zone [DOMAIN_NAME] + Running for a few seconds . . . -" at bounding box center [643, 203] width 1132 height 36
